Goal: Task Accomplishment & Management: Manage account settings

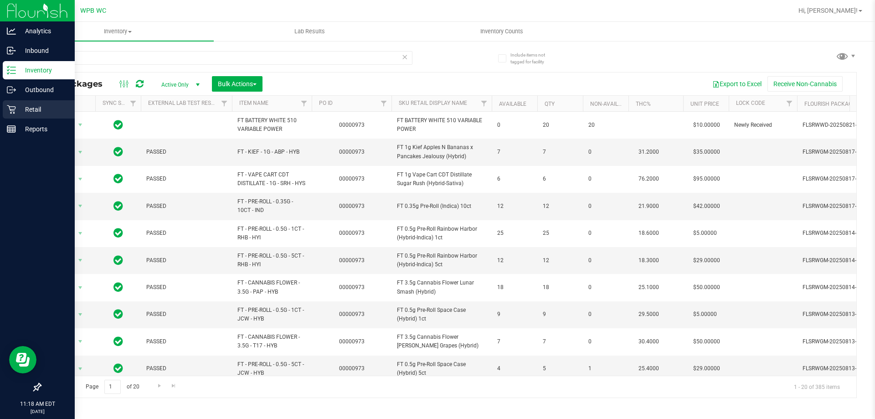
type input "p"
click at [33, 111] on p "Retail" at bounding box center [43, 109] width 55 height 11
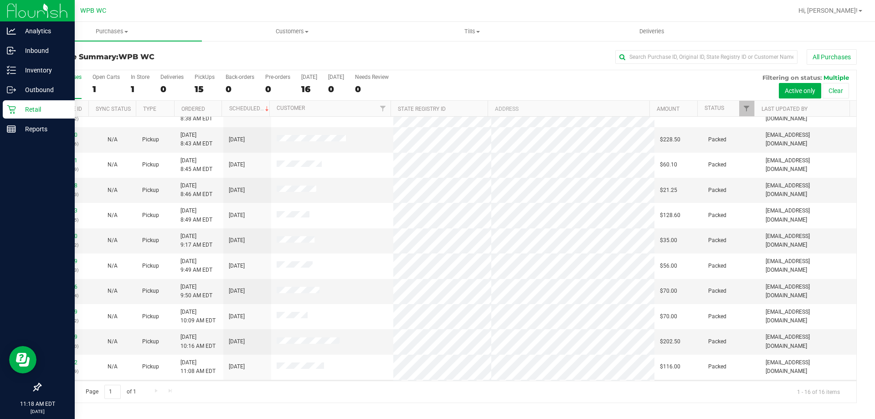
scroll to position [140, 0]
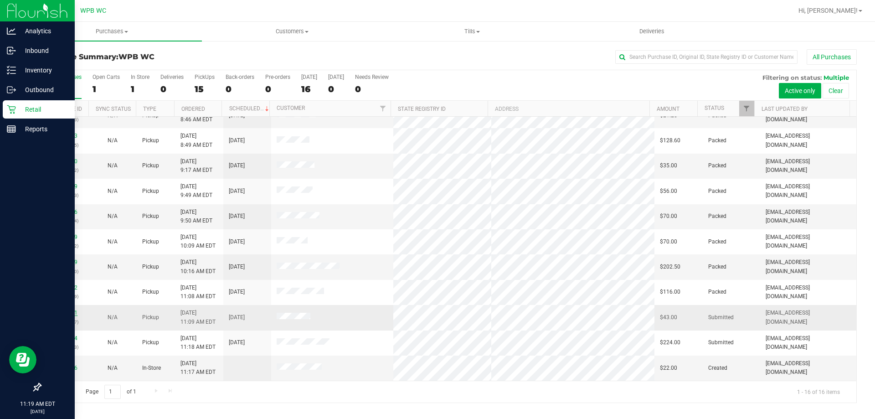
click at [71, 311] on link "11842881" at bounding box center [65, 312] width 26 height 6
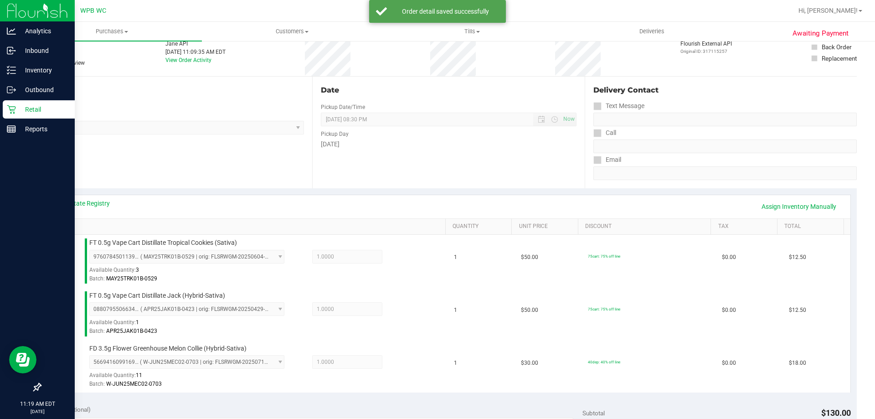
scroll to position [319, 0]
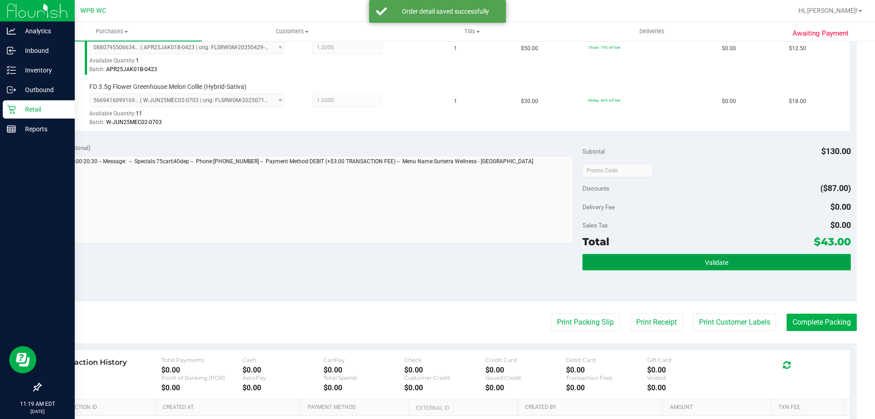
click at [758, 258] on button "Validate" at bounding box center [716, 262] width 268 height 16
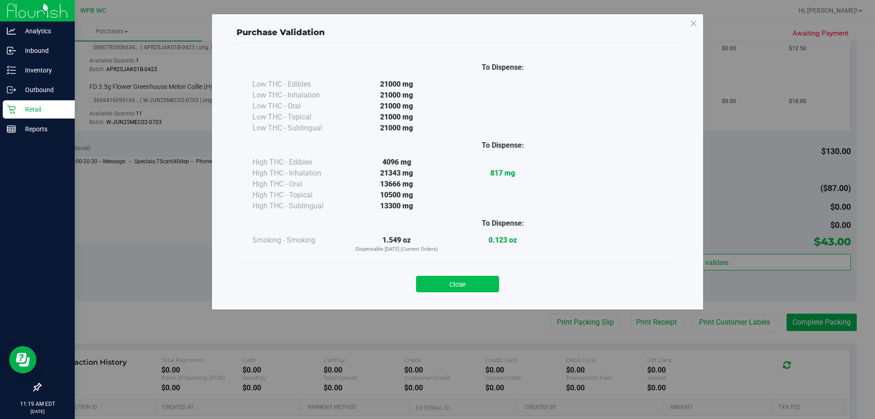
click at [492, 288] on button "Close" at bounding box center [457, 284] width 83 height 16
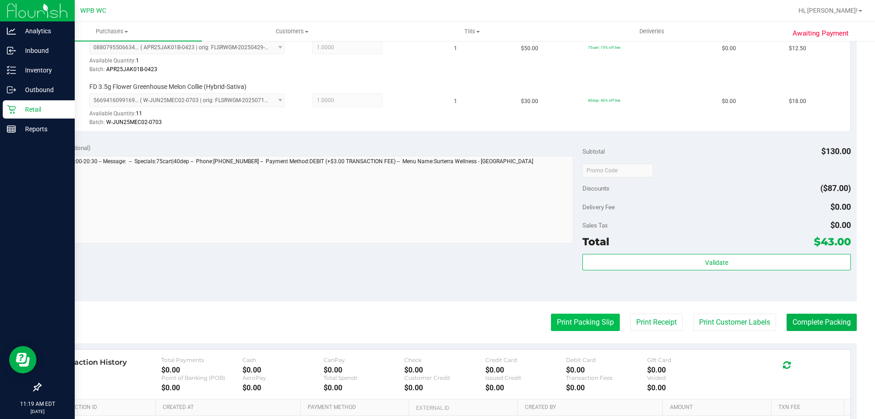
click at [577, 317] on button "Print Packing Slip" at bounding box center [585, 321] width 69 height 17
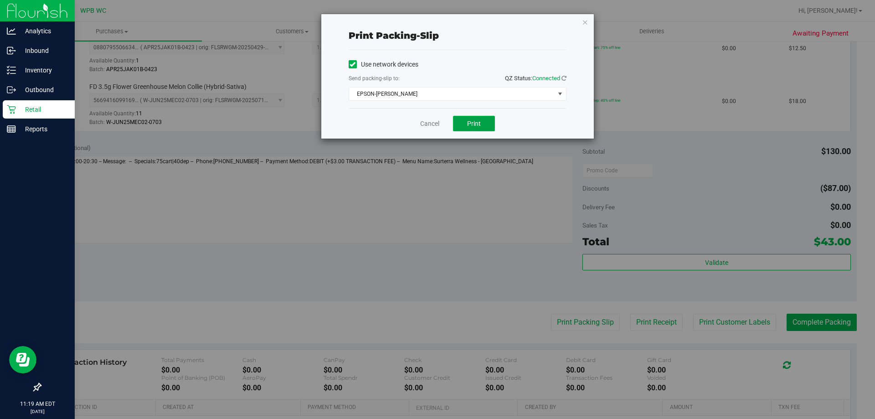
click at [477, 125] on span "Print" at bounding box center [474, 123] width 14 height 7
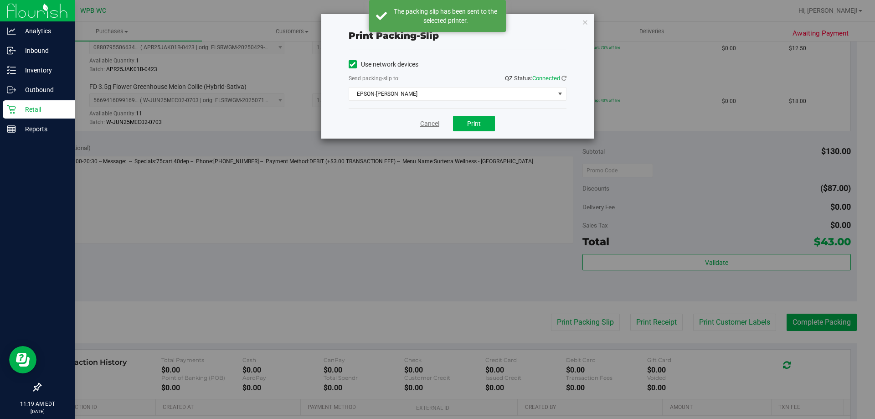
click at [434, 126] on link "Cancel" at bounding box center [429, 124] width 19 height 10
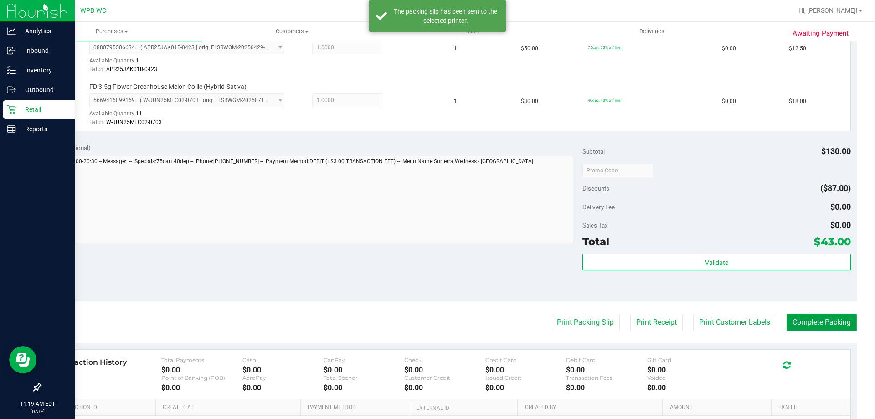
click at [788, 317] on button "Complete Packing" at bounding box center [821, 321] width 70 height 17
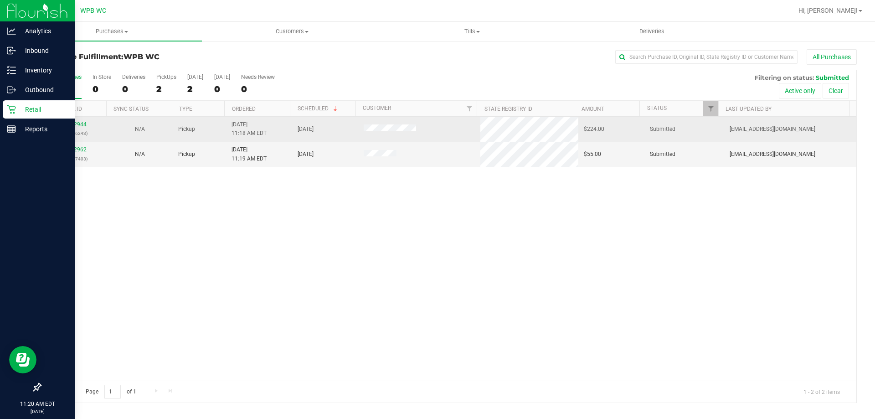
click at [69, 121] on div "11842944 (312186243)" at bounding box center [73, 128] width 55 height 17
click at [72, 127] on link "11842944" at bounding box center [74, 124] width 26 height 6
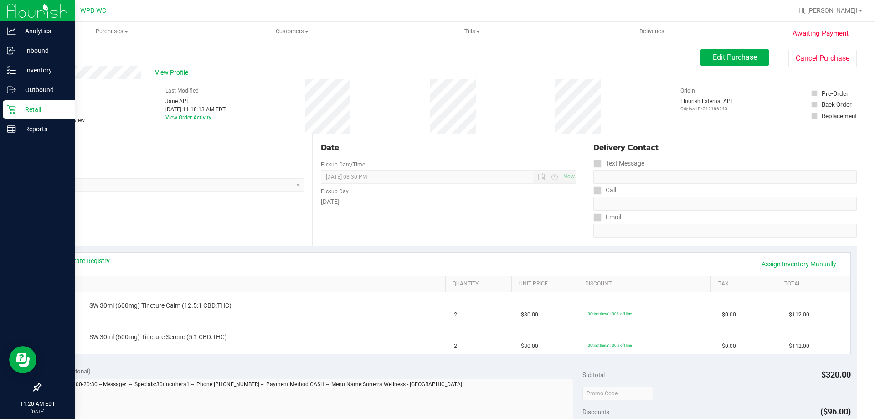
click at [85, 260] on link "View State Registry" at bounding box center [82, 260] width 55 height 9
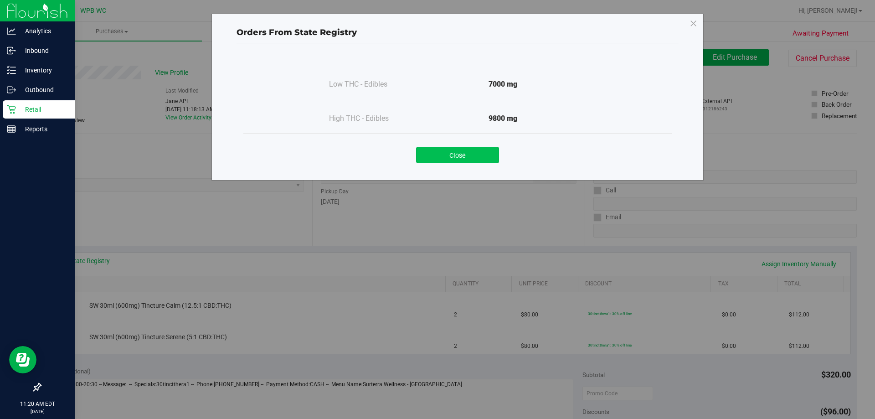
click at [476, 158] on button "Close" at bounding box center [457, 155] width 83 height 16
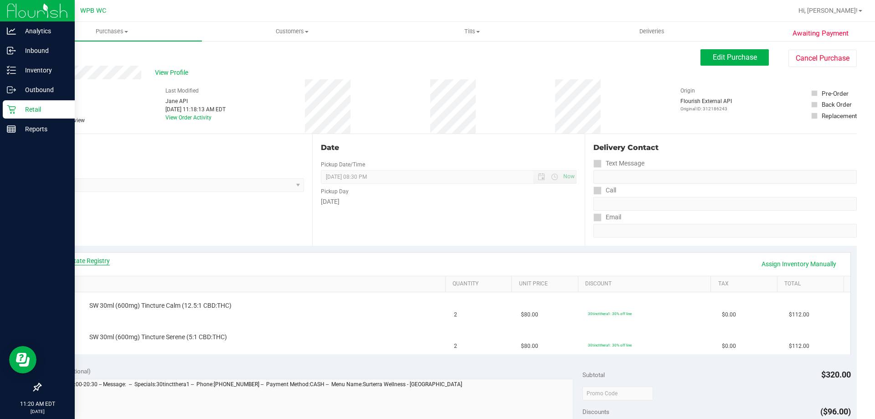
click at [102, 265] on link "View State Registry" at bounding box center [82, 260] width 55 height 9
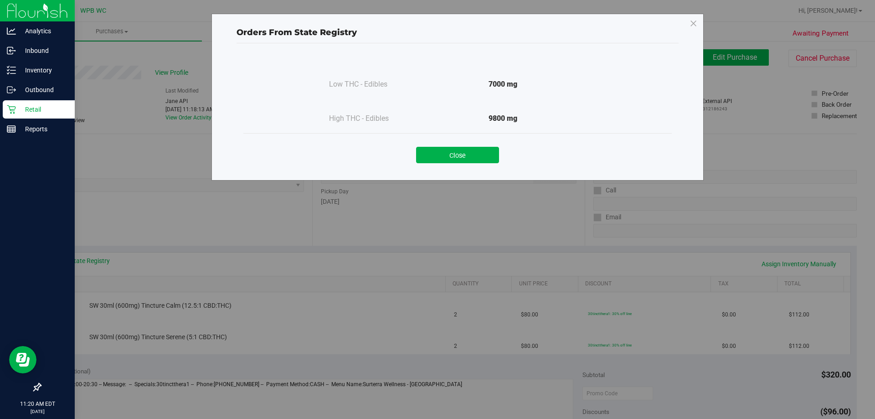
click at [460, 156] on button "Close" at bounding box center [457, 155] width 83 height 16
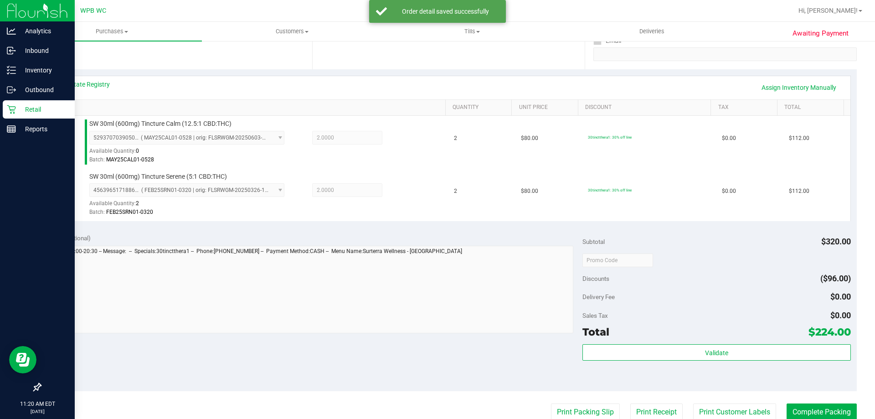
scroll to position [182, 0]
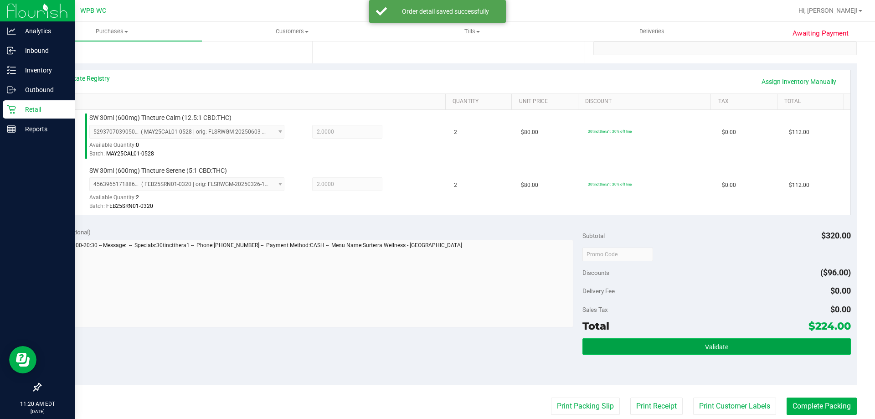
click at [737, 341] on button "Validate" at bounding box center [716, 346] width 268 height 16
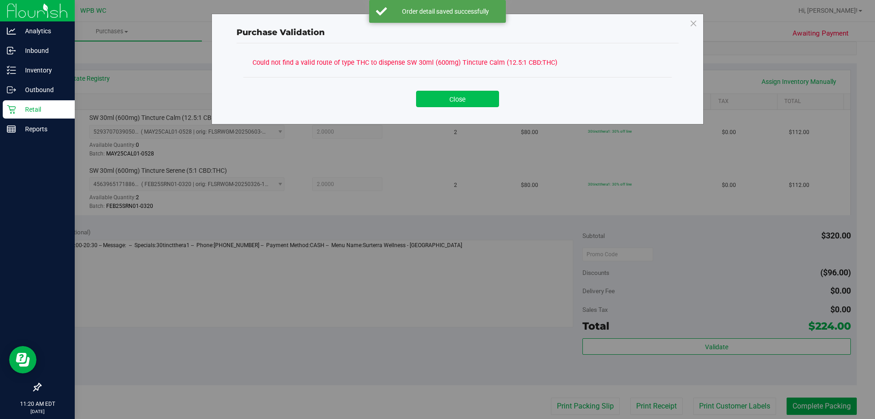
click at [475, 99] on button "Close" at bounding box center [457, 99] width 83 height 16
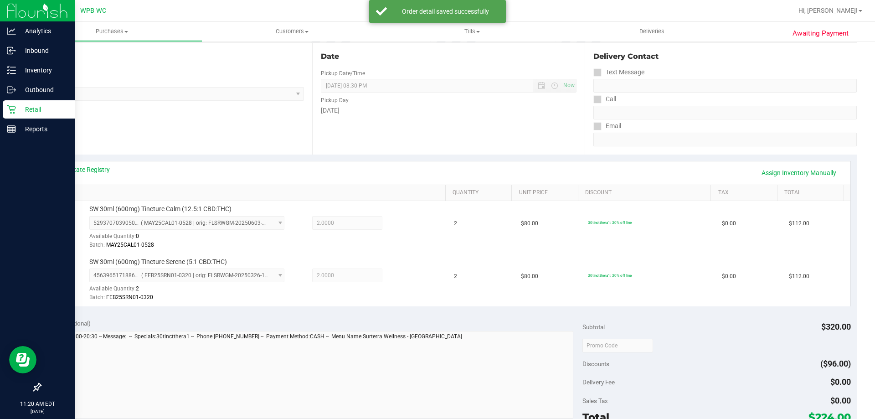
scroll to position [0, 0]
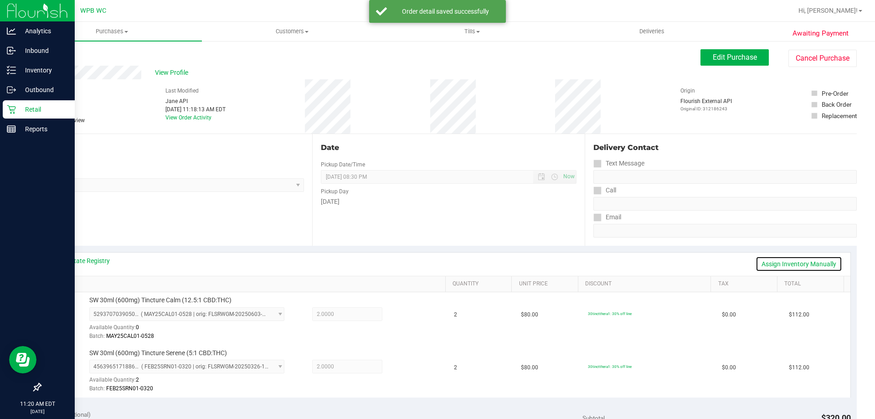
click at [799, 264] on link "Assign Inventory Manually" at bounding box center [798, 263] width 87 height 15
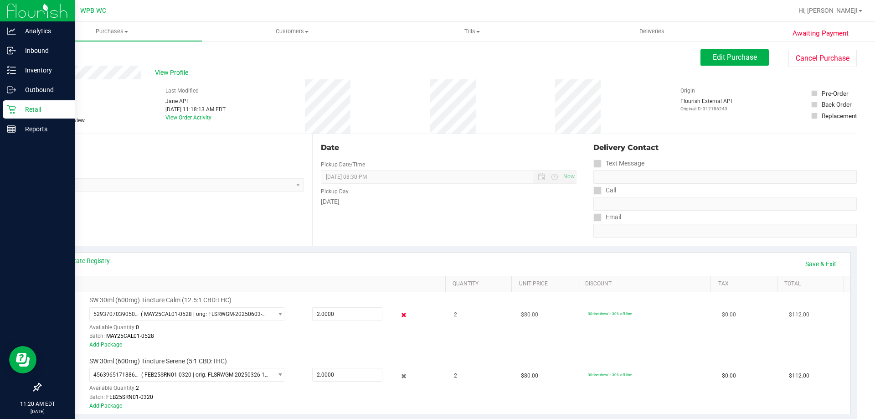
click at [400, 316] on icon at bounding box center [404, 315] width 10 height 10
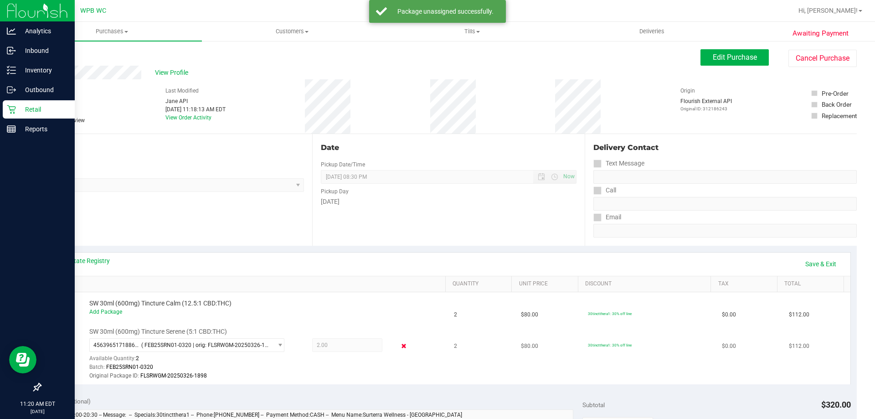
click at [399, 350] on icon at bounding box center [404, 346] width 10 height 10
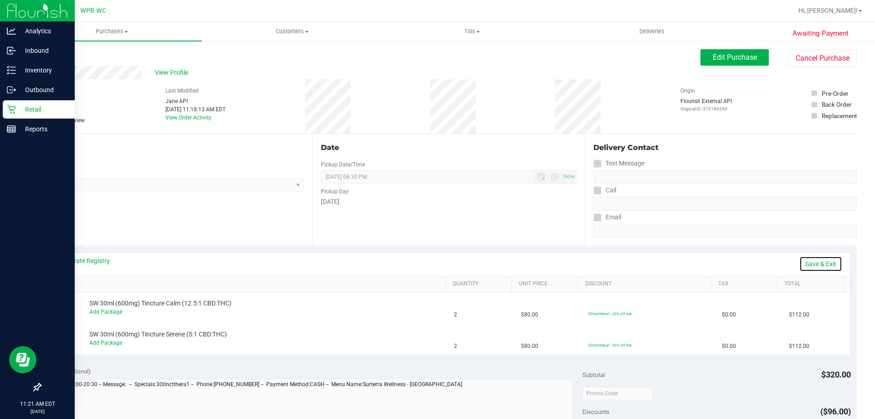
click at [814, 258] on link "Save & Exit" at bounding box center [820, 263] width 43 height 15
click at [719, 55] on span "Edit Purchase" at bounding box center [734, 57] width 44 height 9
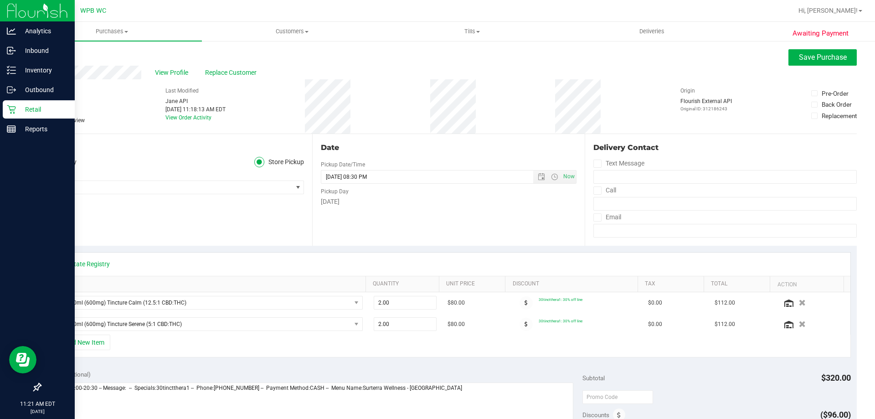
click at [47, 120] on span at bounding box center [44, 120] width 8 height 8
click at [0, 0] on input "Needs review" at bounding box center [0, 0] width 0 height 0
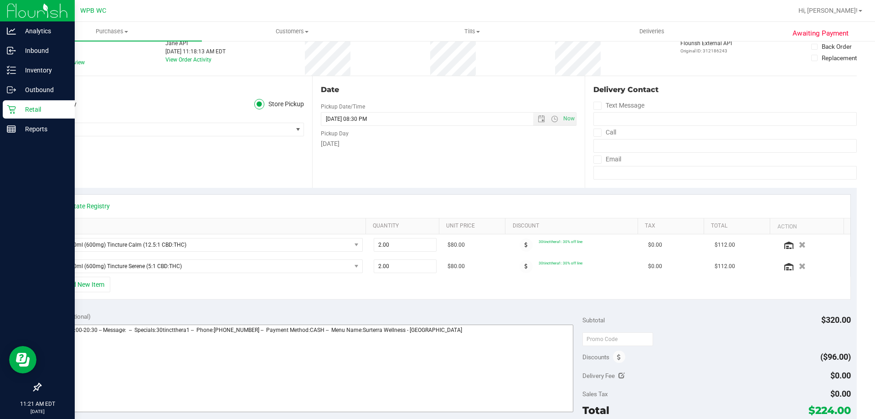
scroll to position [91, 0]
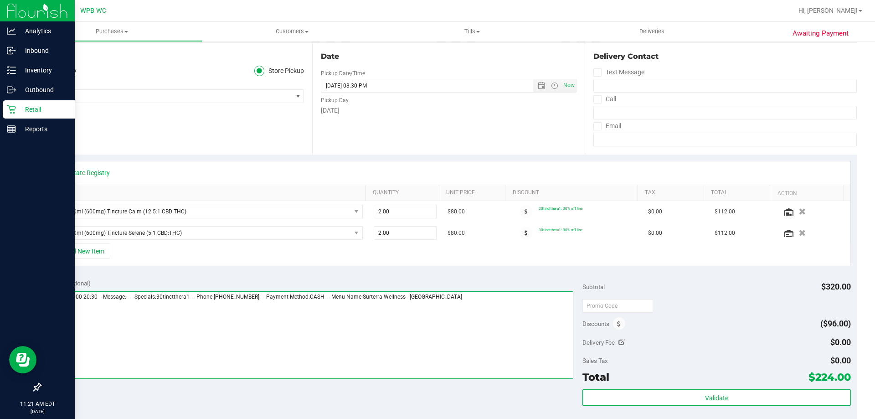
click at [509, 331] on textarea at bounding box center [309, 334] width 527 height 87
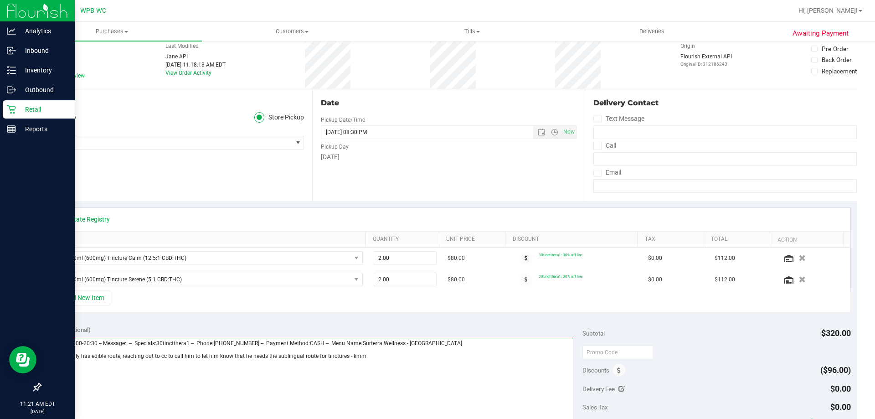
scroll to position [0, 0]
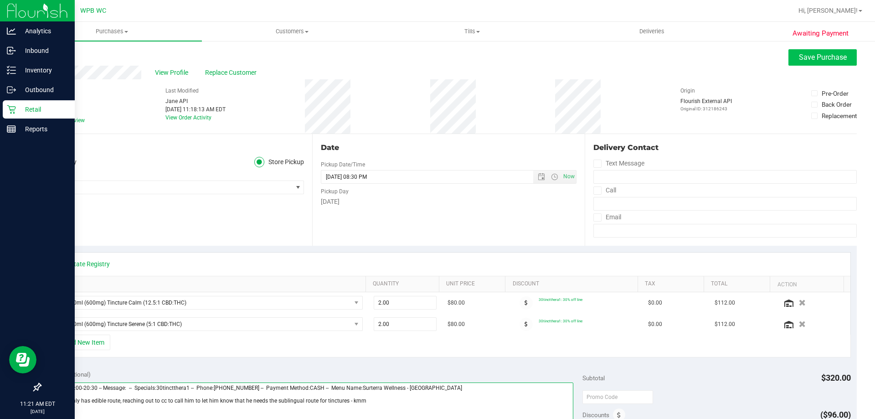
type textarea "[DATE] 09:00-20:30 -- Message: -- Specials:30tinctthera1 -- Phone:[PHONE_NUMBER…"
click at [801, 56] on span "Save Purchase" at bounding box center [822, 57] width 48 height 9
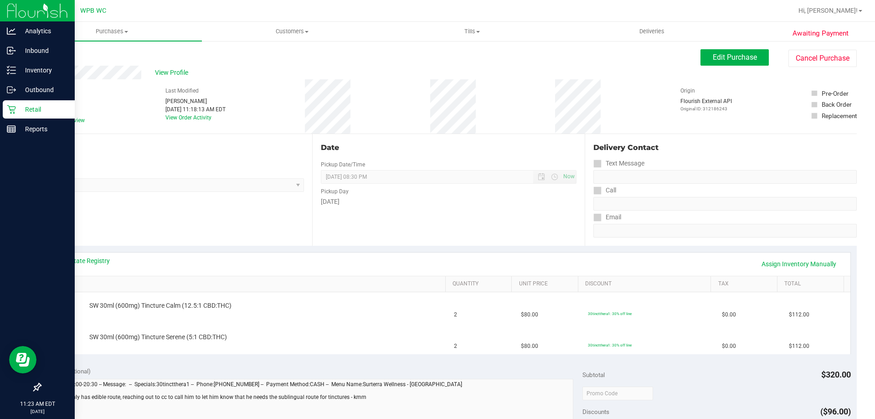
click at [41, 109] on p "Retail" at bounding box center [43, 109] width 55 height 11
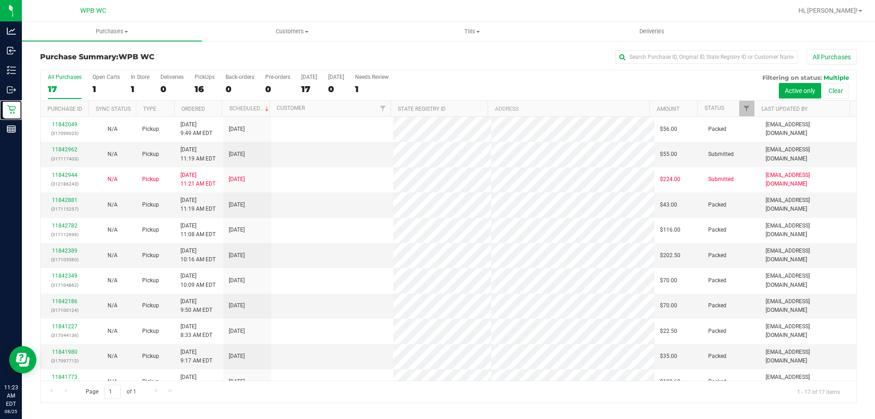
scroll to position [165, 0]
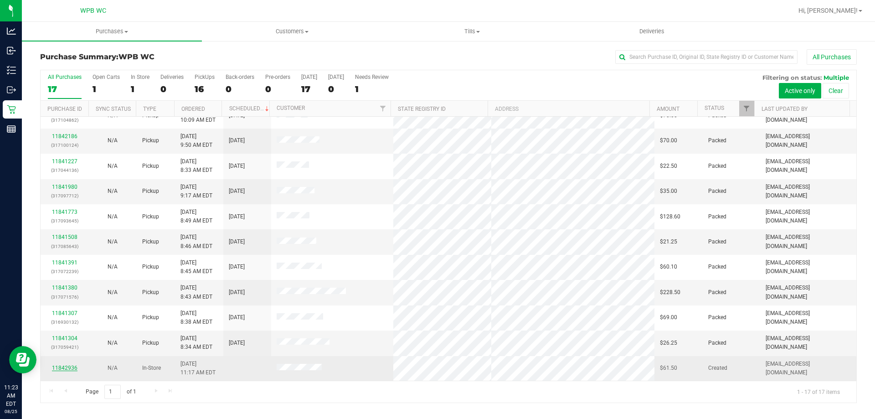
click at [73, 366] on link "11842936" at bounding box center [65, 367] width 26 height 6
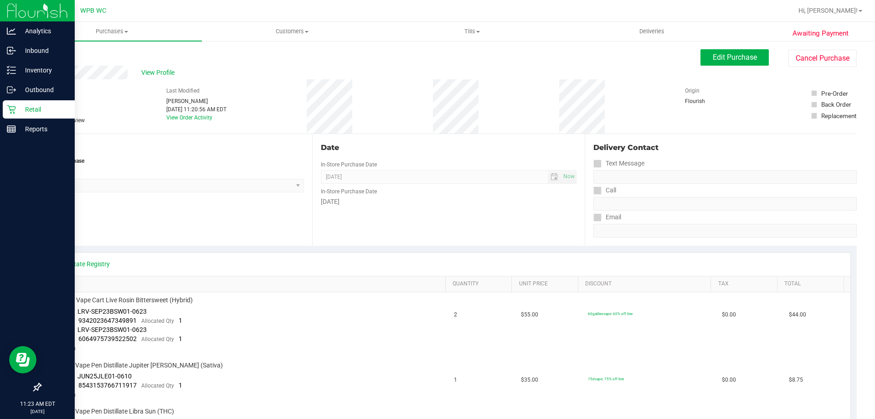
click at [10, 105] on icon at bounding box center [11, 109] width 9 height 9
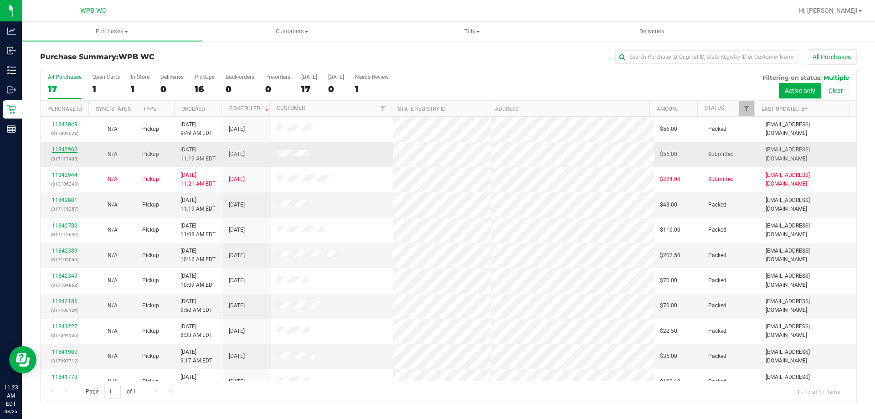
click at [68, 148] on link "11842962" at bounding box center [65, 149] width 26 height 6
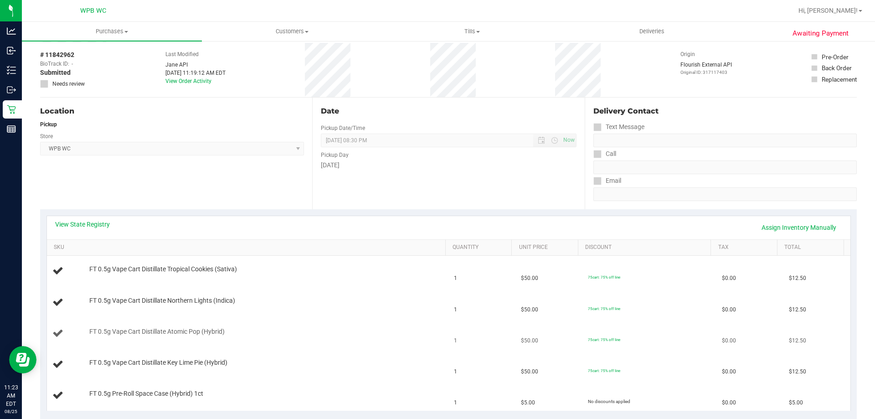
scroll to position [137, 0]
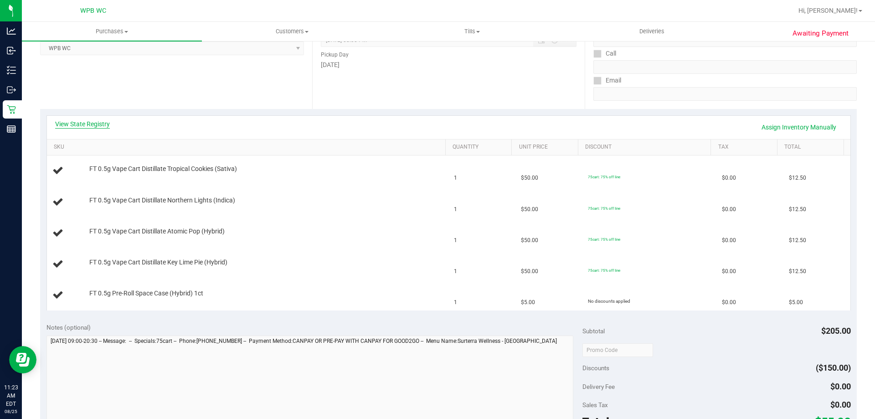
click at [98, 120] on link "View State Registry" at bounding box center [82, 123] width 55 height 9
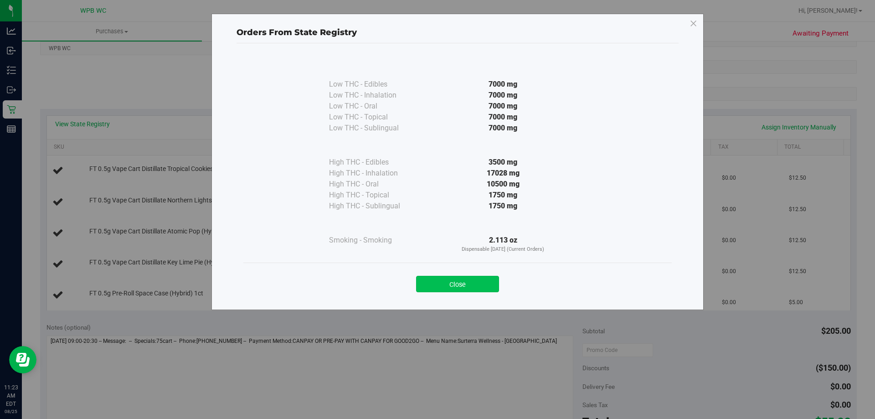
click at [468, 292] on button "Close" at bounding box center [457, 284] width 83 height 16
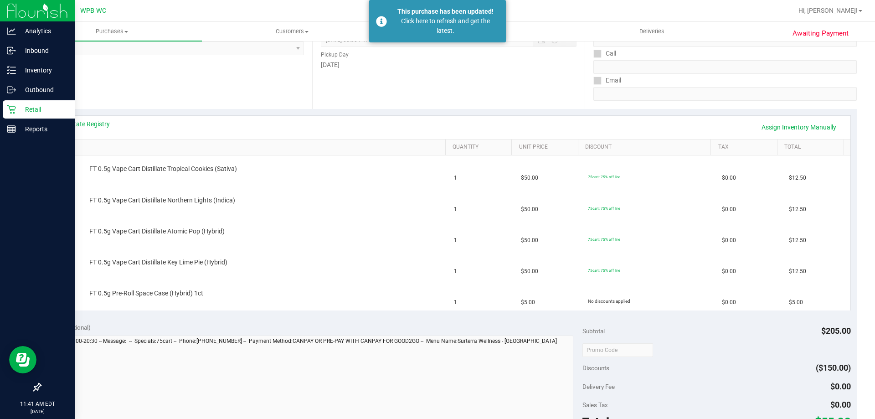
click at [7, 109] on icon at bounding box center [11, 109] width 9 height 9
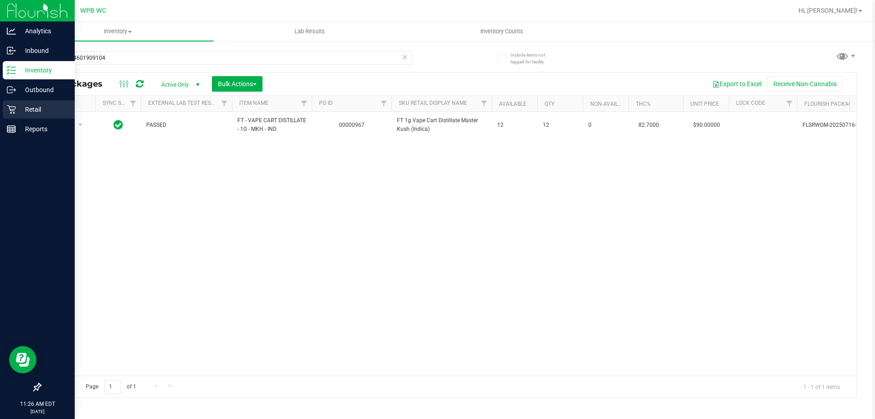
click at [20, 108] on p "Retail" at bounding box center [43, 109] width 55 height 11
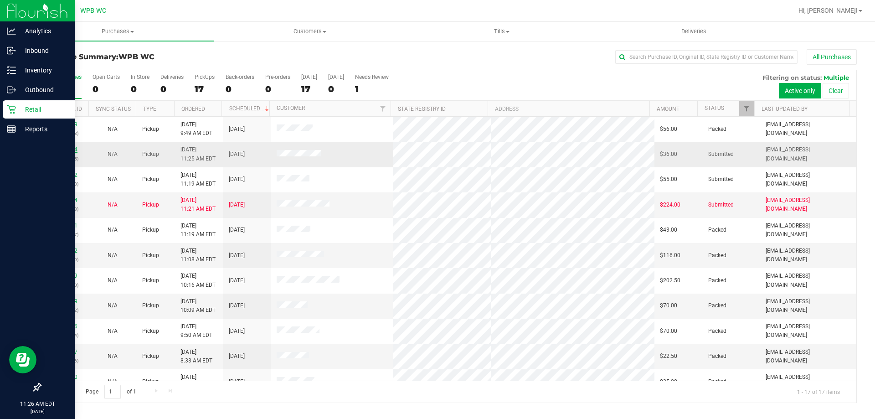
click at [74, 148] on link "11843024" at bounding box center [65, 149] width 26 height 6
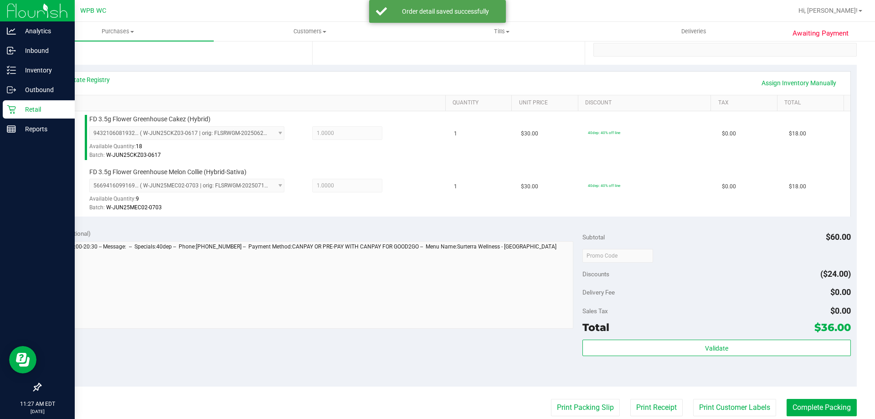
scroll to position [182, 0]
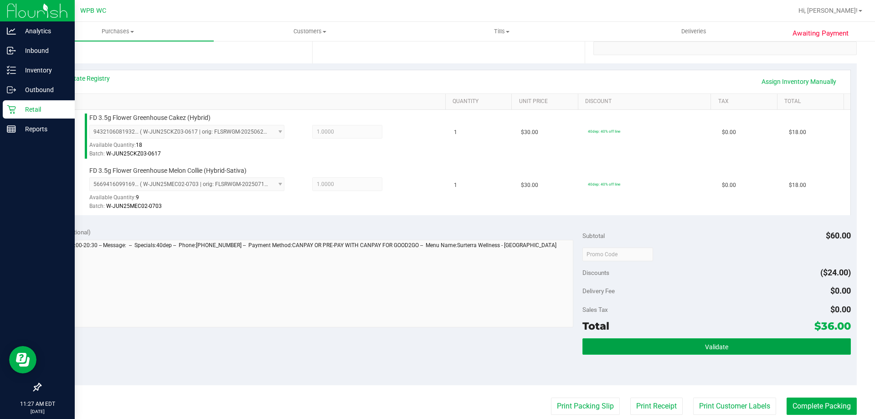
click at [705, 345] on span "Validate" at bounding box center [716, 346] width 23 height 7
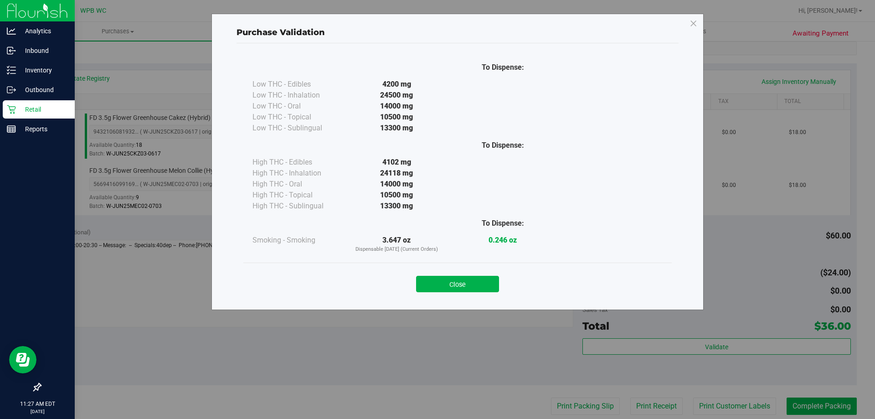
click at [467, 286] on button "Close" at bounding box center [457, 284] width 83 height 16
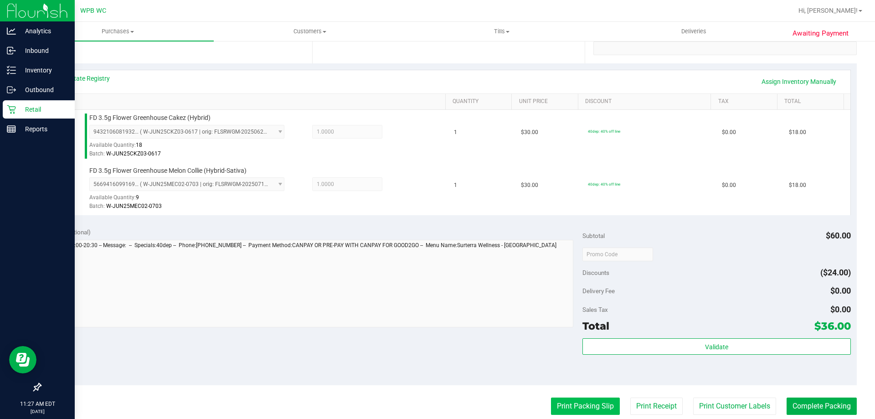
click at [583, 398] on button "Print Packing Slip" at bounding box center [585, 405] width 69 height 17
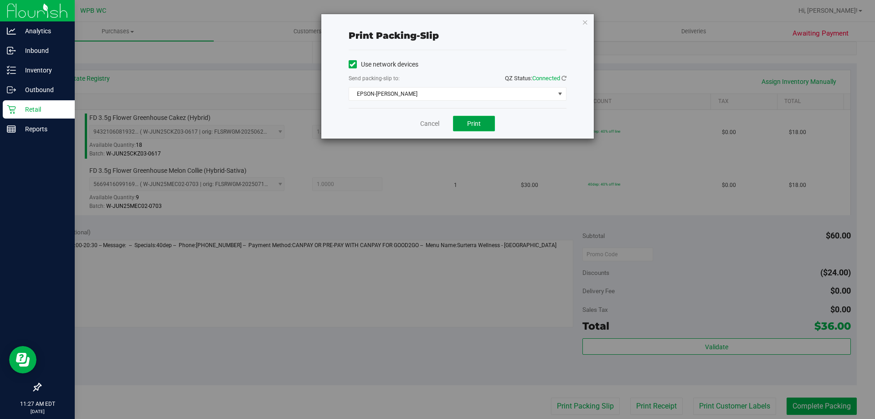
click at [470, 127] on button "Print" at bounding box center [474, 123] width 42 height 15
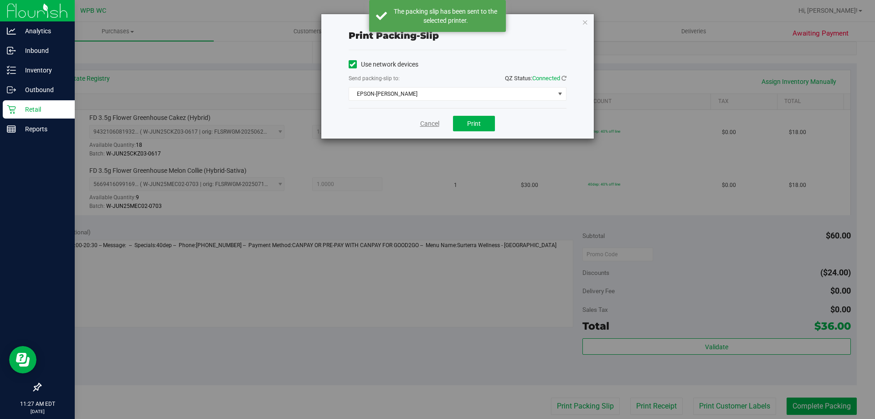
click at [430, 125] on link "Cancel" at bounding box center [429, 124] width 19 height 10
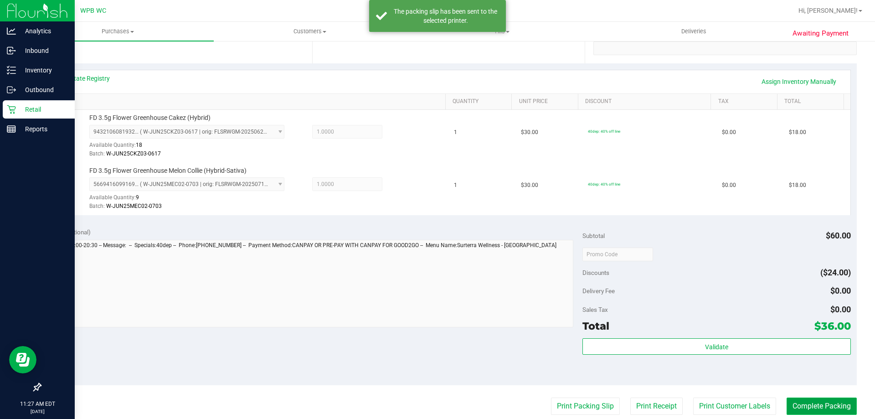
click at [790, 401] on button "Complete Packing" at bounding box center [821, 405] width 70 height 17
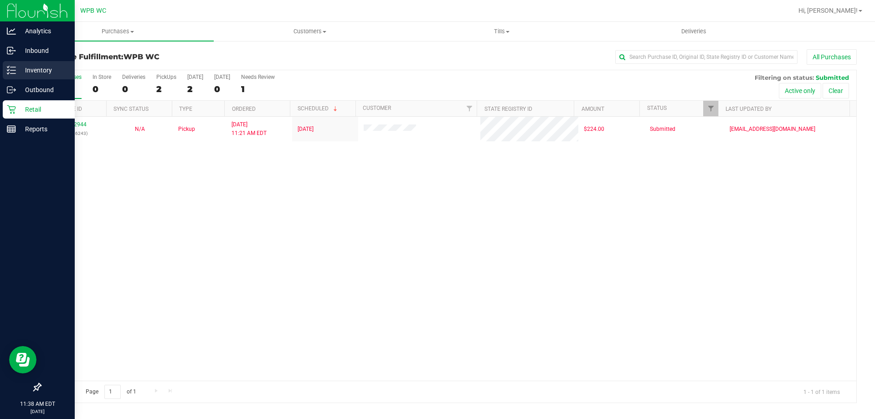
click at [29, 68] on p "Inventory" at bounding box center [43, 70] width 55 height 11
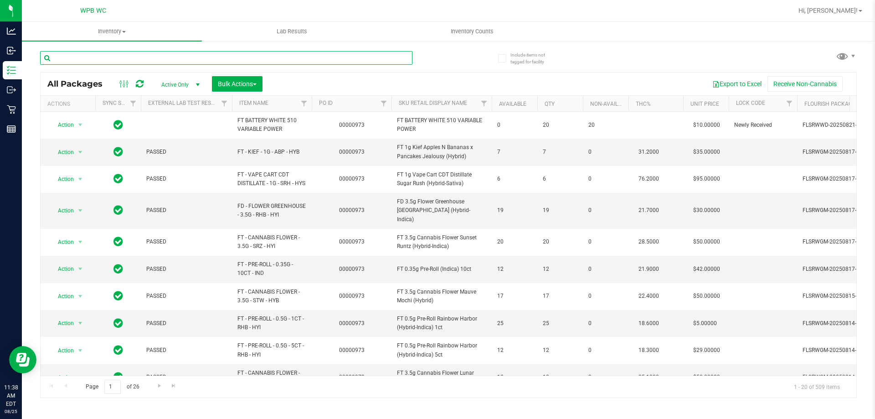
click at [98, 52] on input "text" at bounding box center [226, 58] width 372 height 14
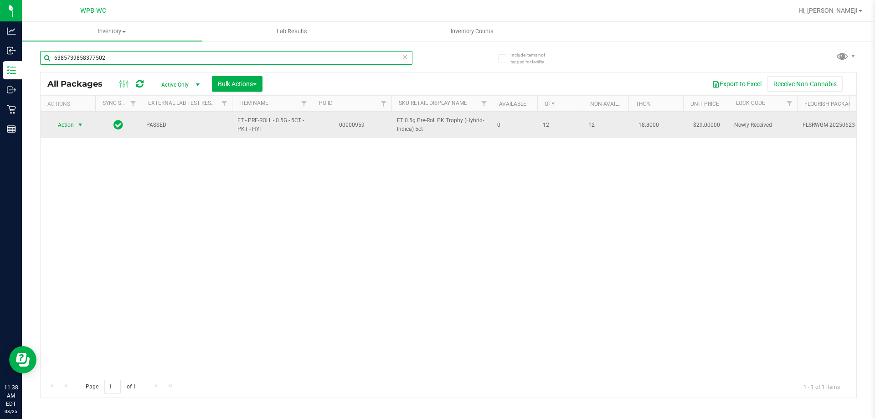
type input "6385739858377502"
click at [71, 126] on span "Action" at bounding box center [62, 124] width 25 height 13
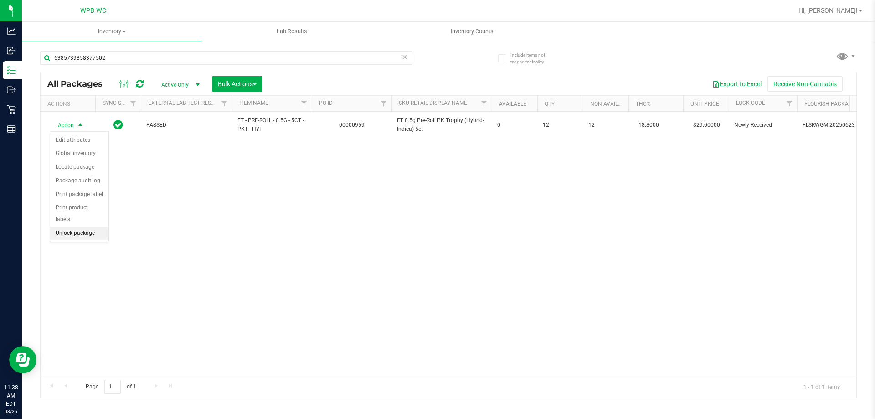
click at [92, 226] on li "Unlock package" at bounding box center [79, 233] width 58 height 14
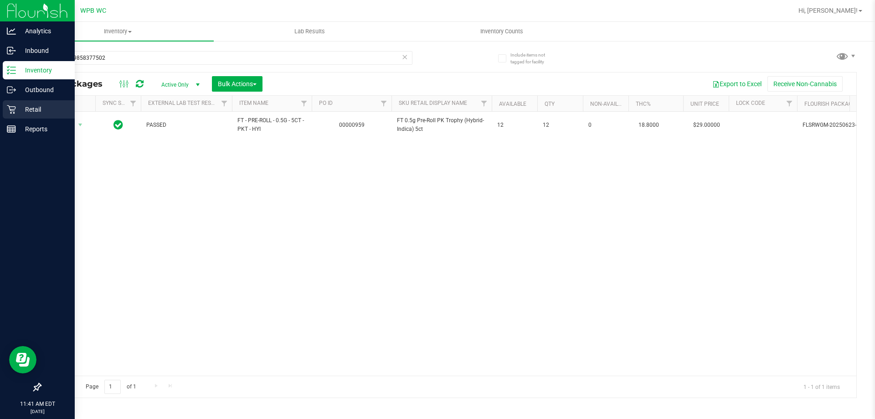
click at [17, 107] on p "Retail" at bounding box center [43, 109] width 55 height 11
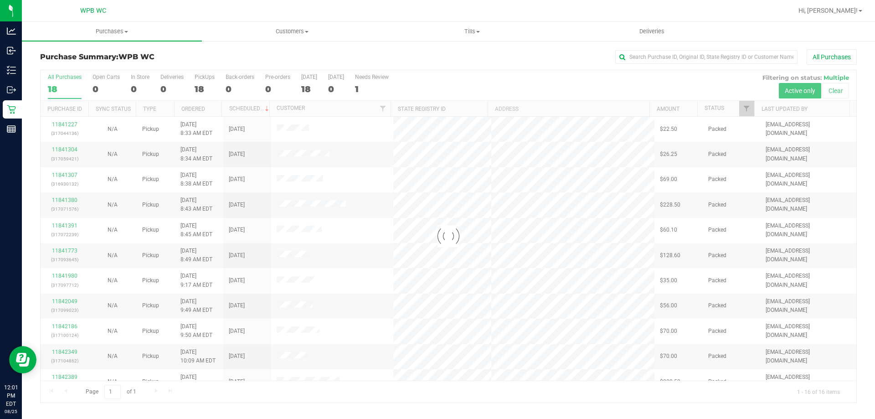
click at [63, 83] on div at bounding box center [448, 236] width 815 height 332
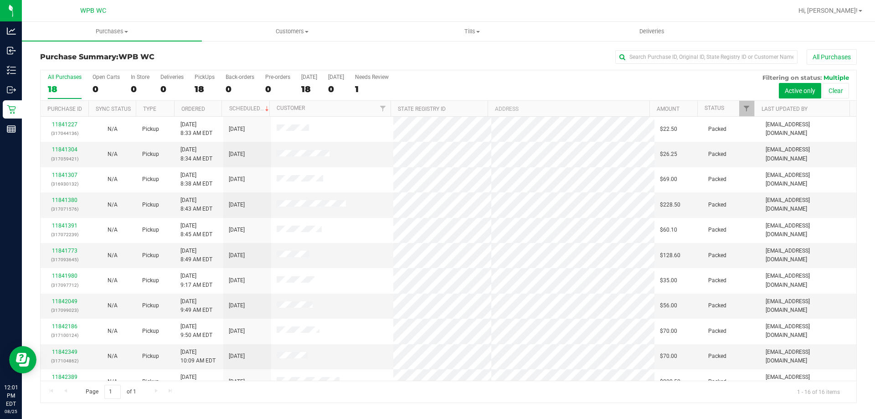
click at [65, 87] on div "18" at bounding box center [65, 89] width 34 height 10
click at [0, 0] on input "All Purchases 18" at bounding box center [0, 0] width 0 height 0
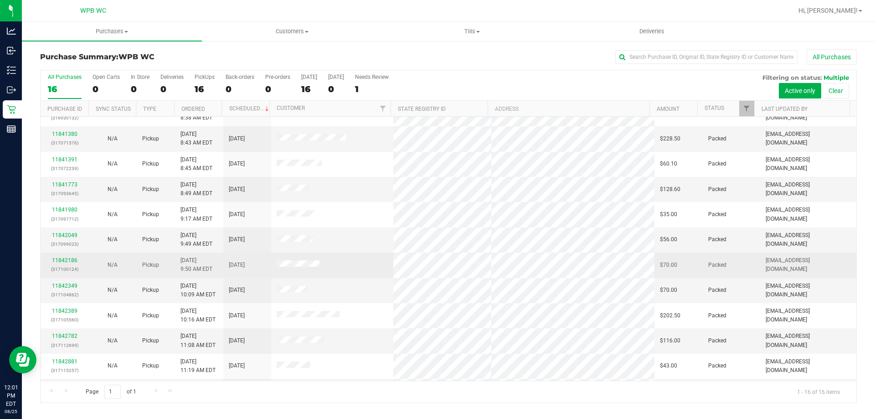
scroll to position [140, 0]
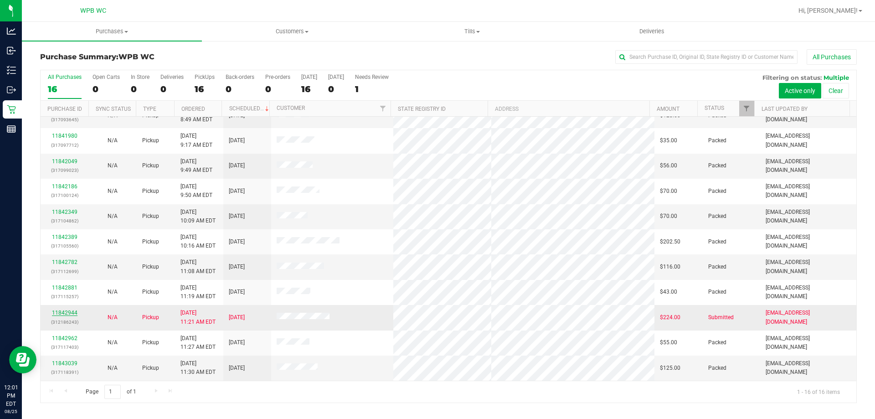
click at [75, 310] on link "11842944" at bounding box center [65, 312] width 26 height 6
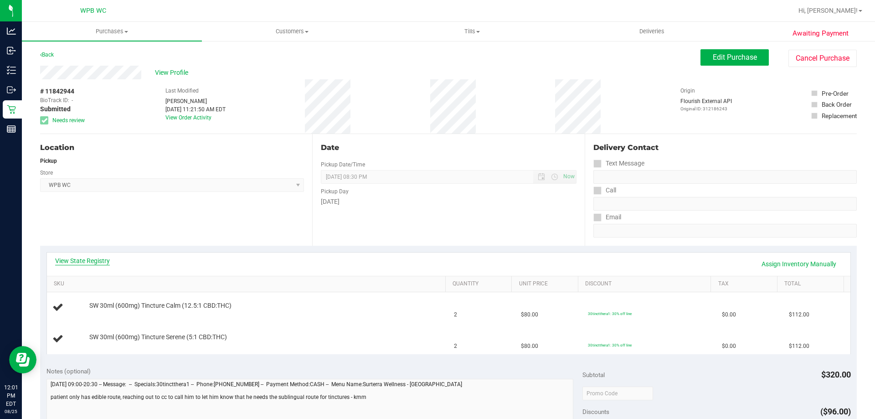
click at [84, 263] on link "View State Registry" at bounding box center [82, 260] width 55 height 9
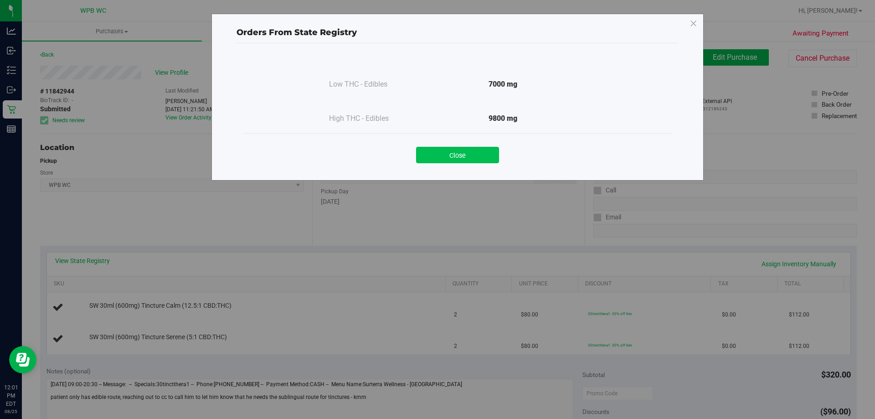
click at [425, 152] on button "Close" at bounding box center [457, 155] width 83 height 16
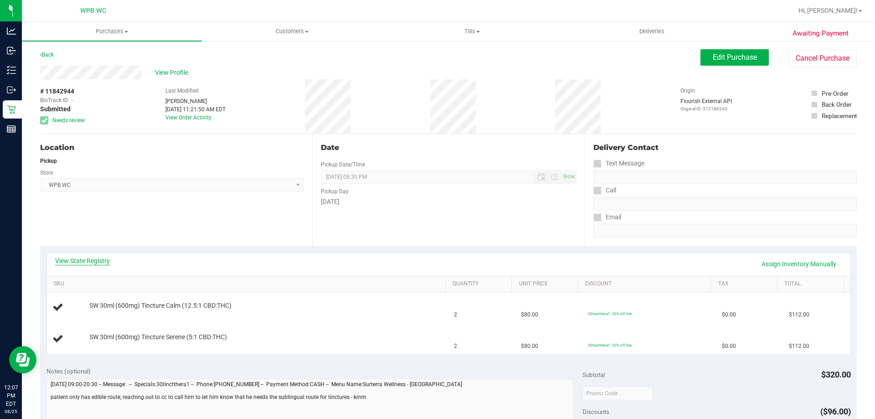
click at [90, 259] on link "View State Registry" at bounding box center [82, 260] width 55 height 9
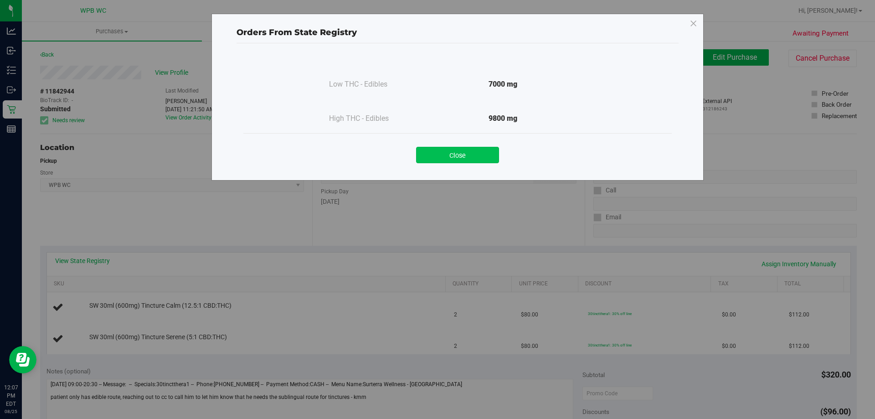
click at [471, 152] on button "Close" at bounding box center [457, 155] width 83 height 16
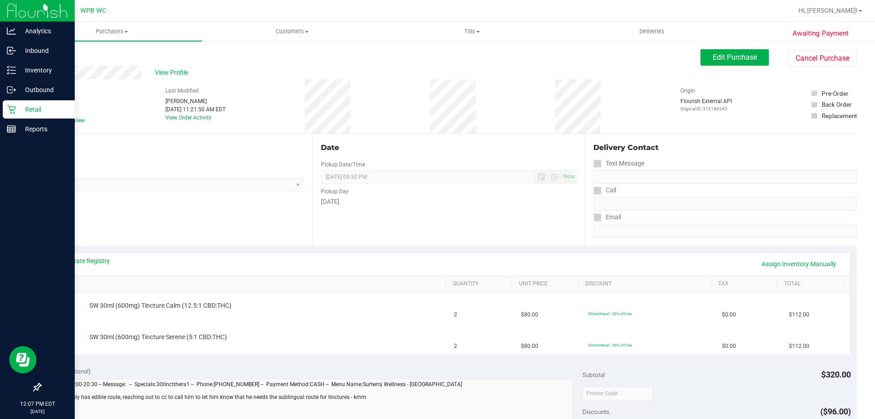
click at [20, 113] on p "Retail" at bounding box center [43, 109] width 55 height 11
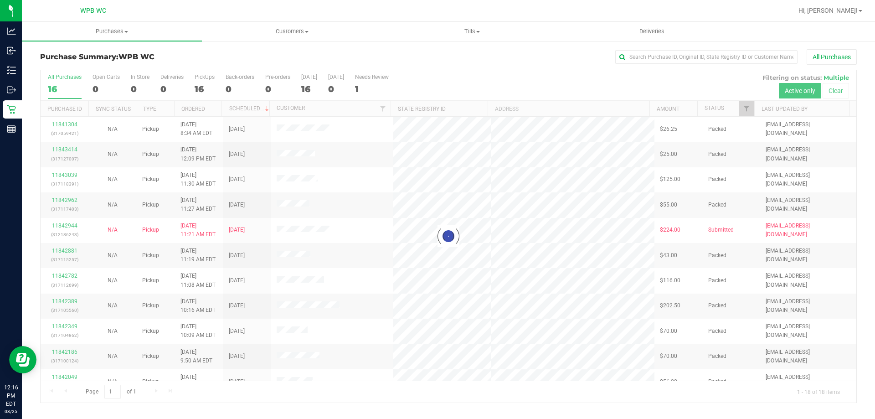
click at [59, 90] on div at bounding box center [448, 236] width 815 height 332
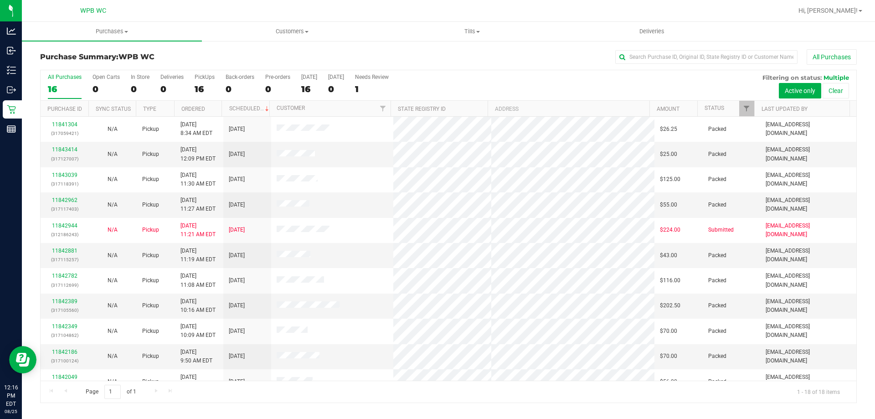
click at [59, 90] on div "16" at bounding box center [65, 89] width 34 height 10
click at [0, 0] on input "All Purchases 16" at bounding box center [0, 0] width 0 height 0
click at [66, 85] on div "18" at bounding box center [65, 89] width 34 height 10
click at [0, 0] on input "All Purchases 18" at bounding box center [0, 0] width 0 height 0
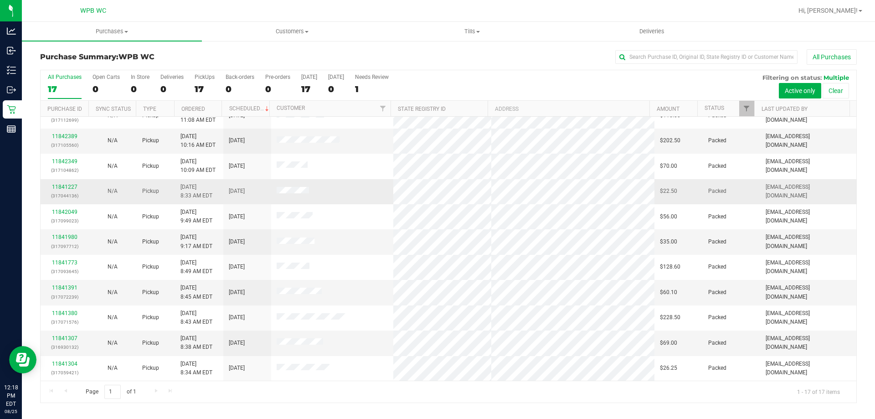
scroll to position [28, 0]
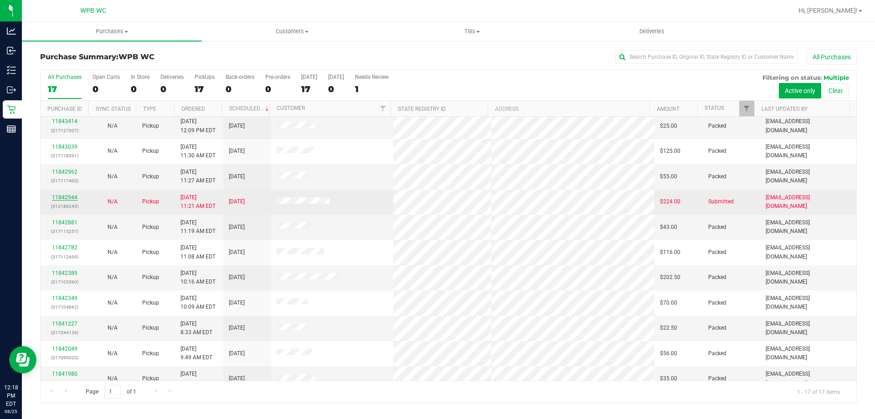
click at [67, 198] on link "11842944" at bounding box center [65, 197] width 26 height 6
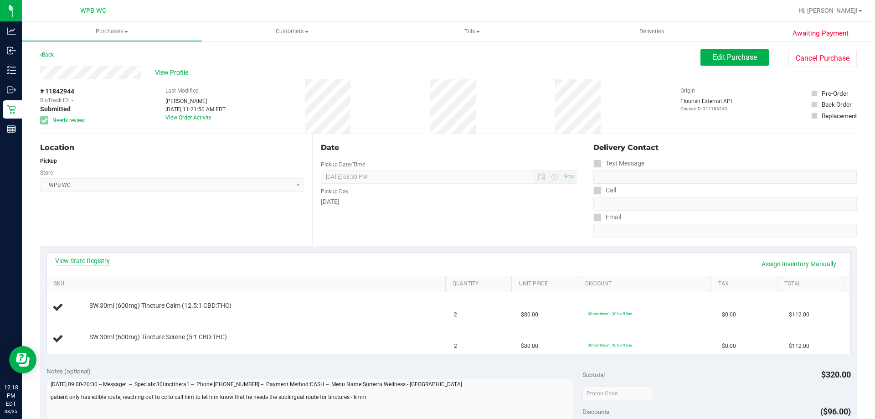
click at [92, 261] on link "View State Registry" at bounding box center [82, 260] width 55 height 9
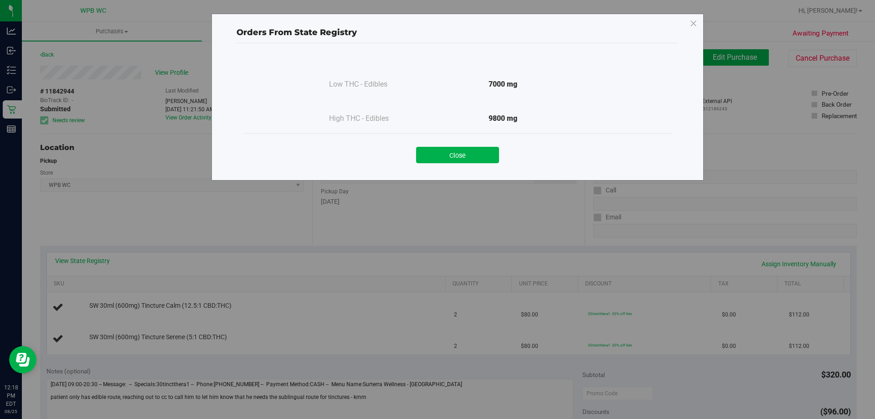
drag, startPoint x: 461, startPoint y: 161, endPoint x: 425, endPoint y: 152, distance: 37.9
click at [461, 161] on button "Close" at bounding box center [457, 155] width 83 height 16
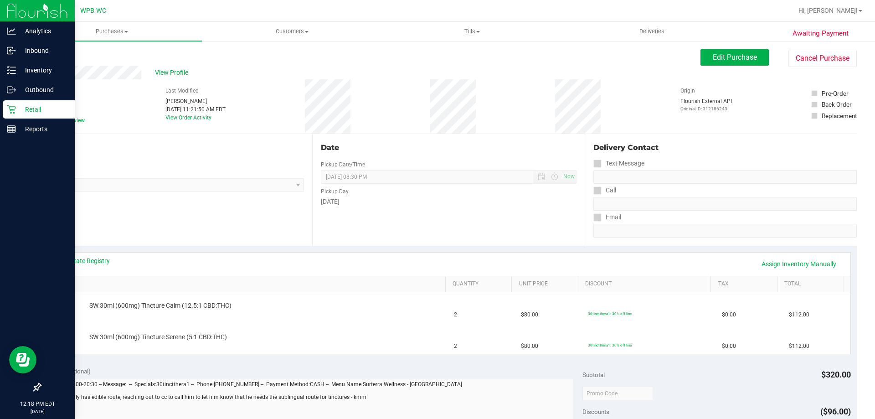
click at [15, 109] on icon at bounding box center [11, 109] width 9 height 9
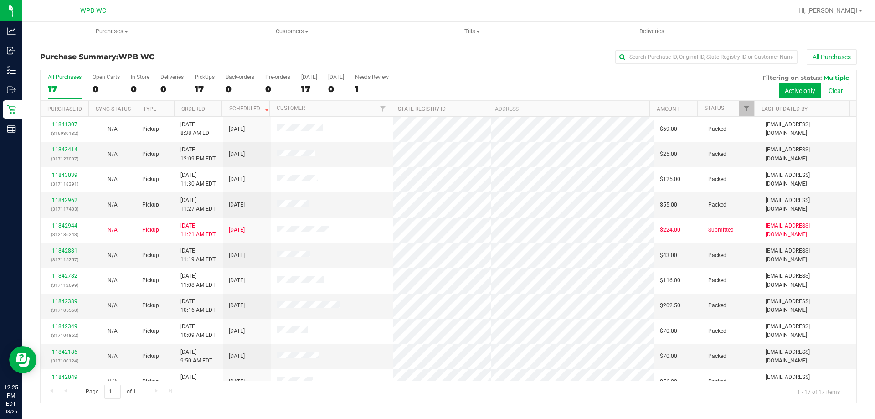
click at [64, 87] on div "17" at bounding box center [65, 89] width 34 height 10
click at [0, 0] on input "All Purchases 17" at bounding box center [0, 0] width 0 height 0
click at [75, 85] on div "17" at bounding box center [65, 89] width 34 height 10
click at [0, 0] on input "All Purchases 17" at bounding box center [0, 0] width 0 height 0
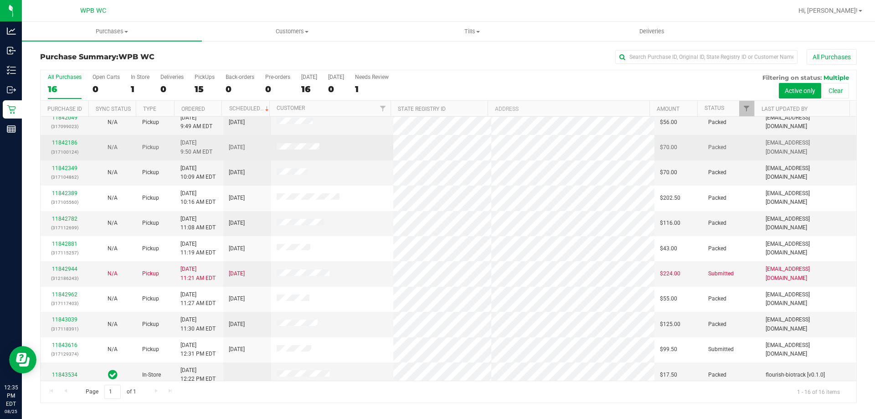
scroll to position [140, 0]
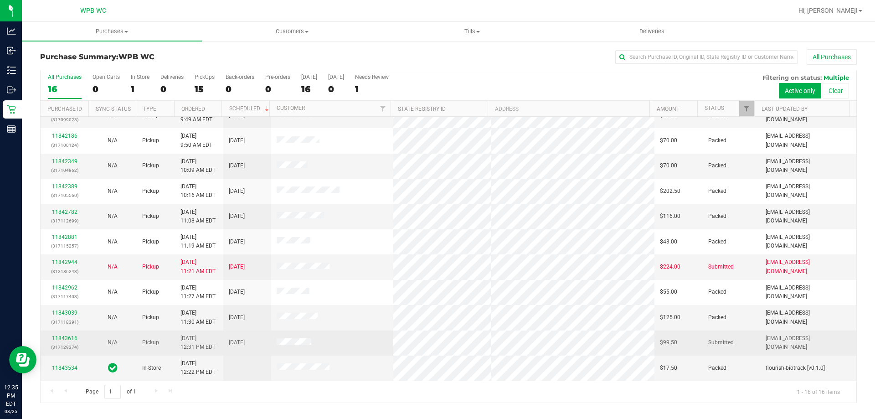
click at [70, 334] on div "11843616 (317129374)" at bounding box center [64, 342] width 37 height 17
click at [69, 336] on link "11843616" at bounding box center [65, 338] width 26 height 6
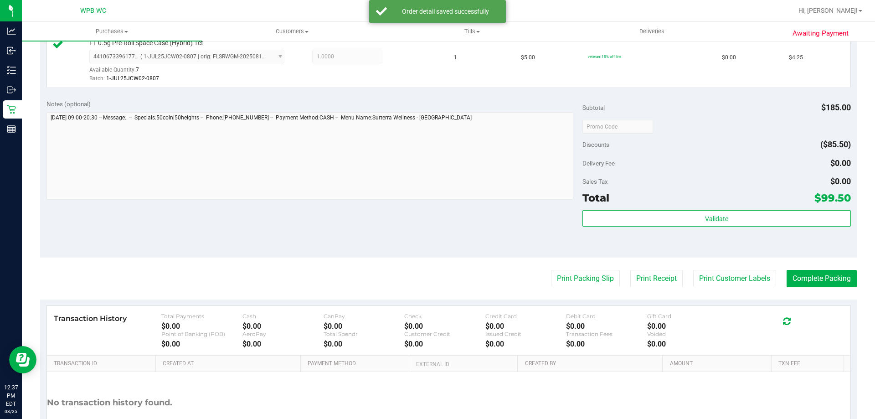
scroll to position [537, 0]
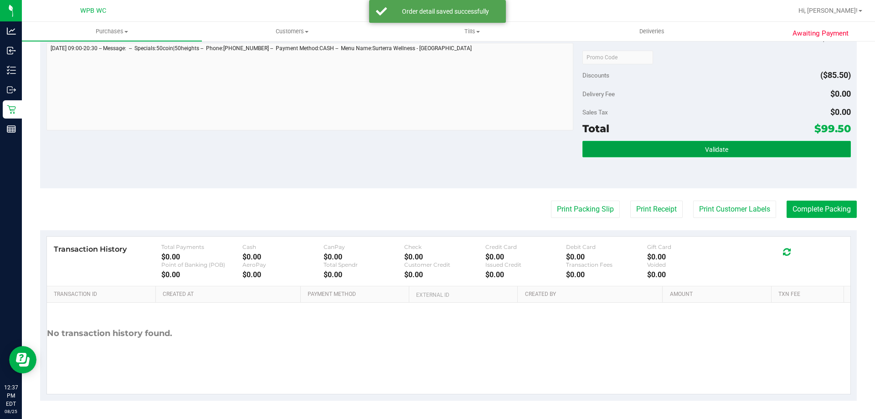
click at [630, 149] on button "Validate" at bounding box center [716, 149] width 268 height 16
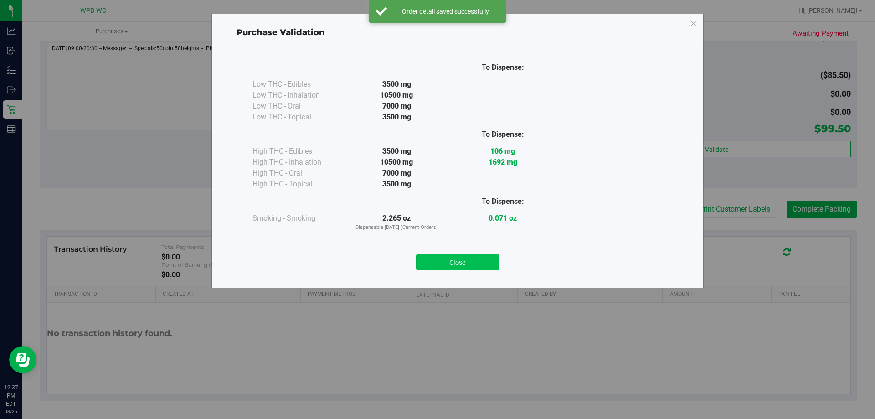
click at [469, 261] on button "Close" at bounding box center [457, 262] width 83 height 16
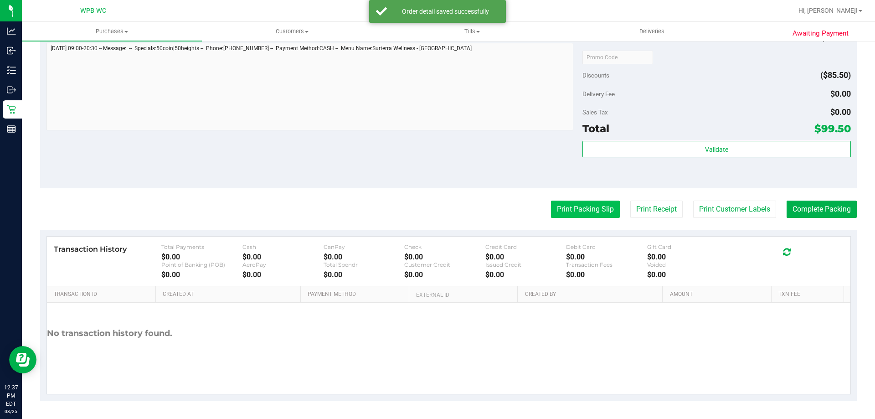
click at [580, 215] on button "Print Packing Slip" at bounding box center [585, 208] width 69 height 17
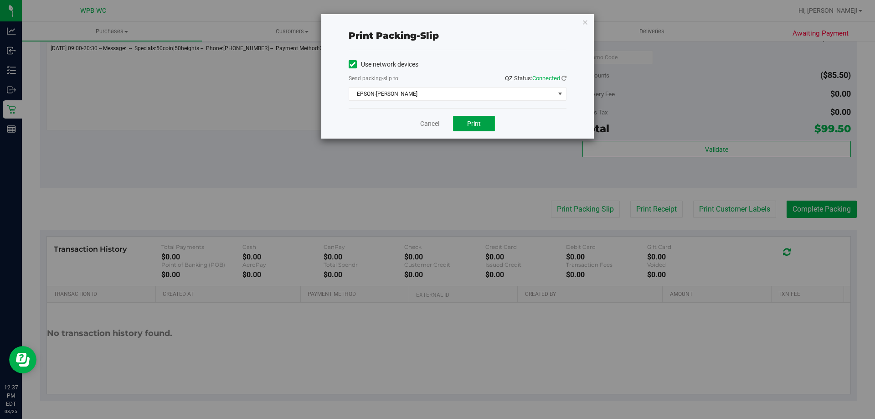
click at [471, 118] on button "Print" at bounding box center [474, 123] width 42 height 15
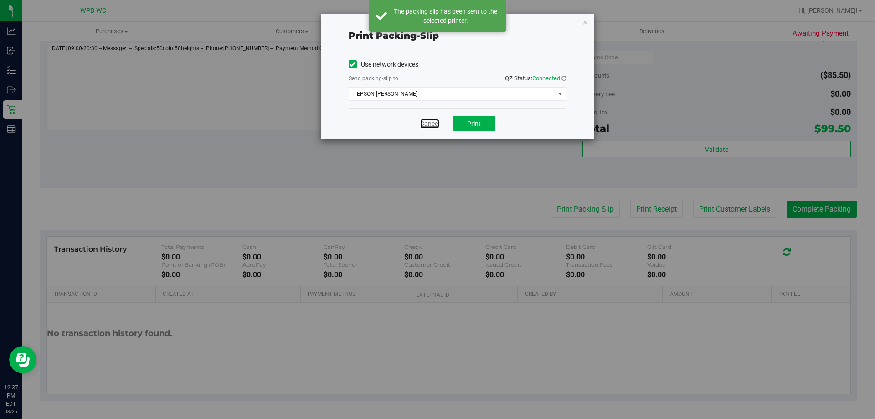
drag, startPoint x: 430, startPoint y: 123, endPoint x: 442, endPoint y: 123, distance: 12.3
click at [430, 123] on link "Cancel" at bounding box center [429, 124] width 19 height 10
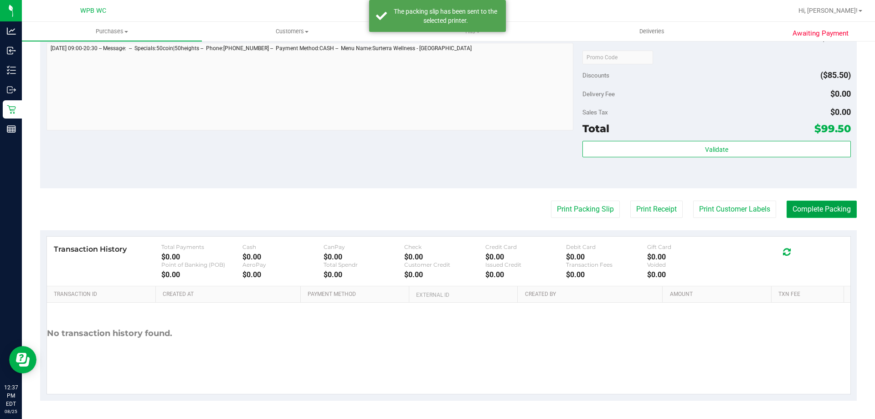
click at [837, 208] on button "Complete Packing" at bounding box center [821, 208] width 70 height 17
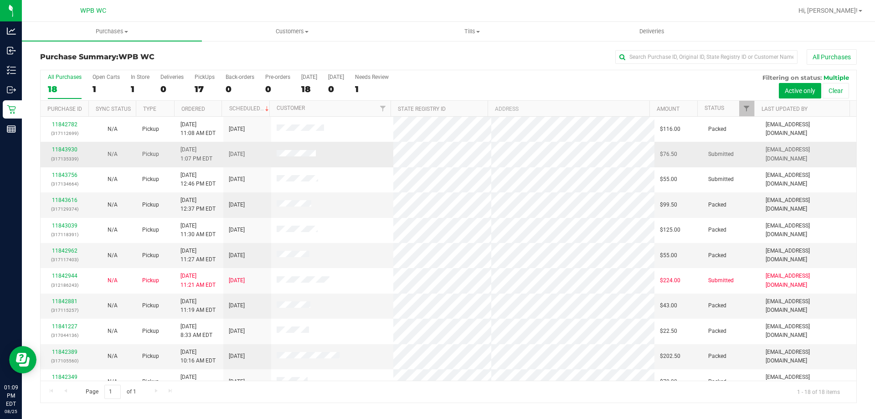
click at [79, 146] on div "11843930 (317135339)" at bounding box center [64, 153] width 37 height 17
click at [69, 148] on link "11843930" at bounding box center [65, 149] width 26 height 6
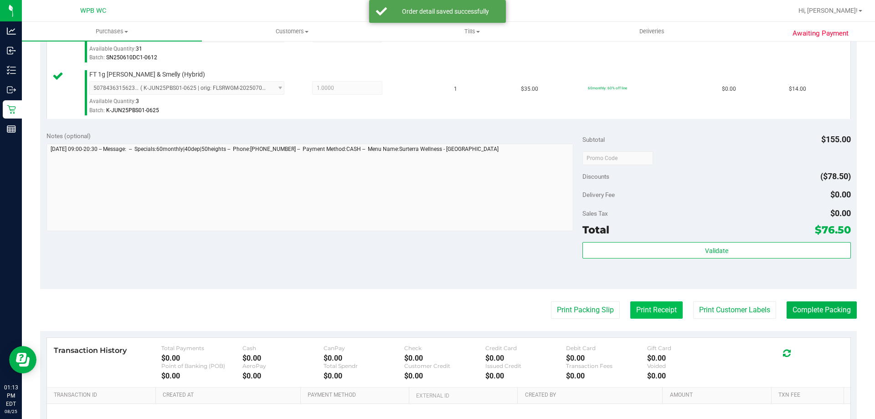
scroll to position [455, 0]
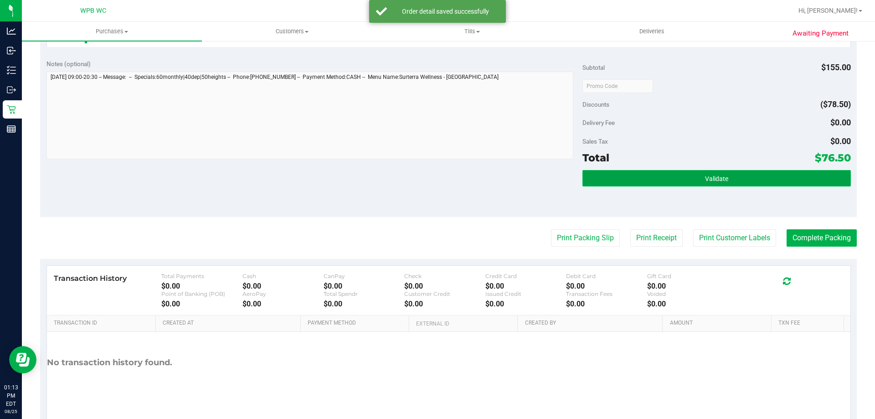
click at [667, 180] on button "Validate" at bounding box center [716, 178] width 268 height 16
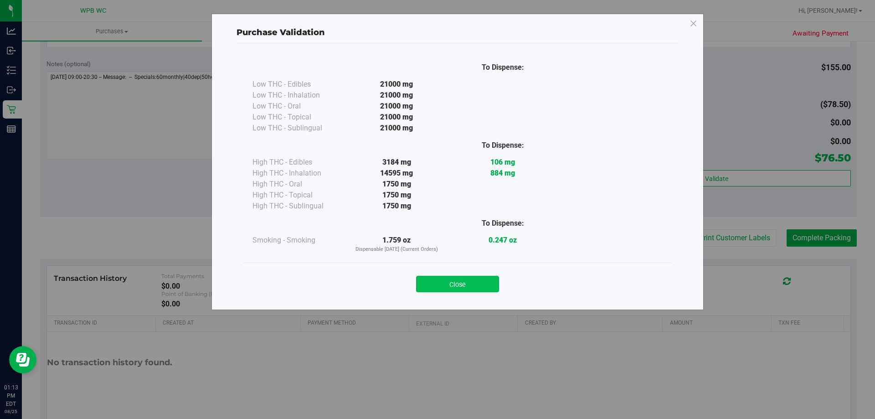
click at [441, 284] on button "Close" at bounding box center [457, 284] width 83 height 16
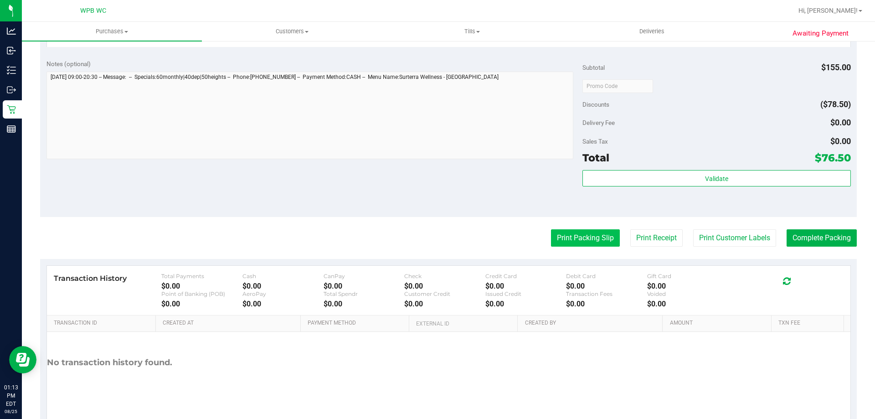
click at [551, 234] on button "Print Packing Slip" at bounding box center [585, 237] width 69 height 17
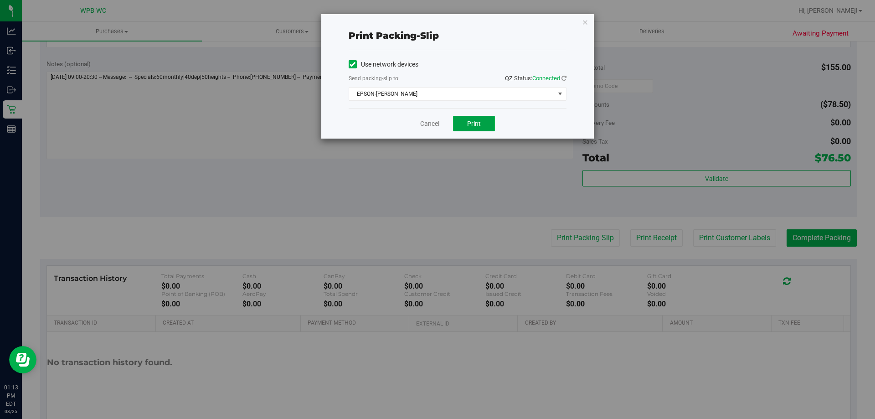
click at [474, 123] on span "Print" at bounding box center [474, 123] width 14 height 7
click at [437, 121] on link "Cancel" at bounding box center [429, 124] width 19 height 10
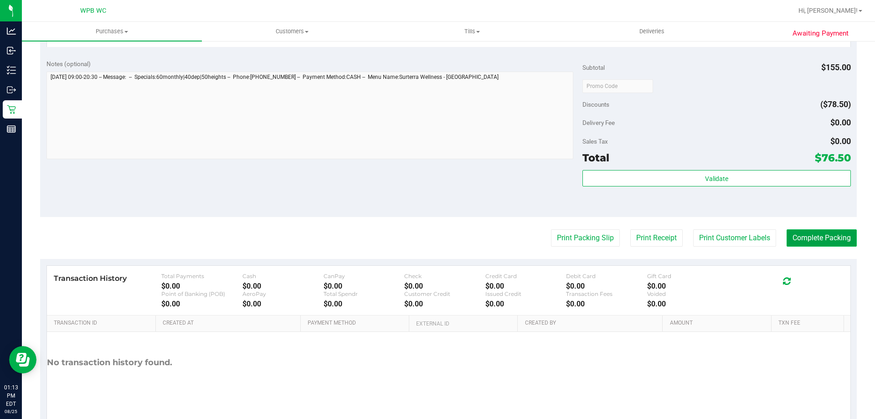
click at [808, 241] on button "Complete Packing" at bounding box center [821, 237] width 70 height 17
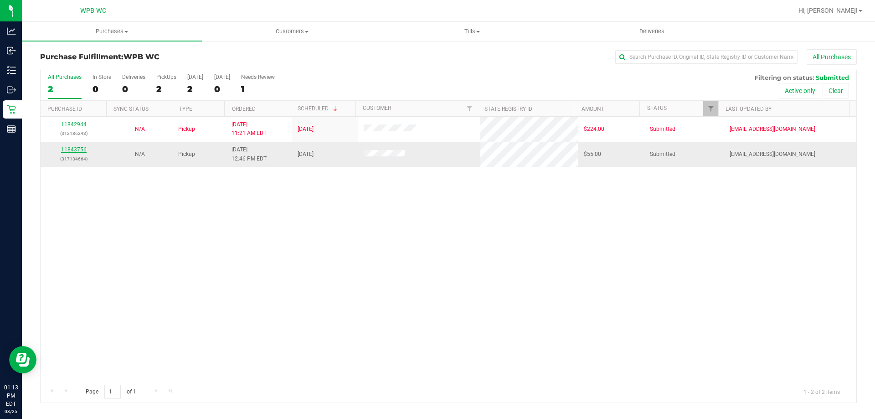
click at [78, 148] on link "11843756" at bounding box center [74, 149] width 26 height 6
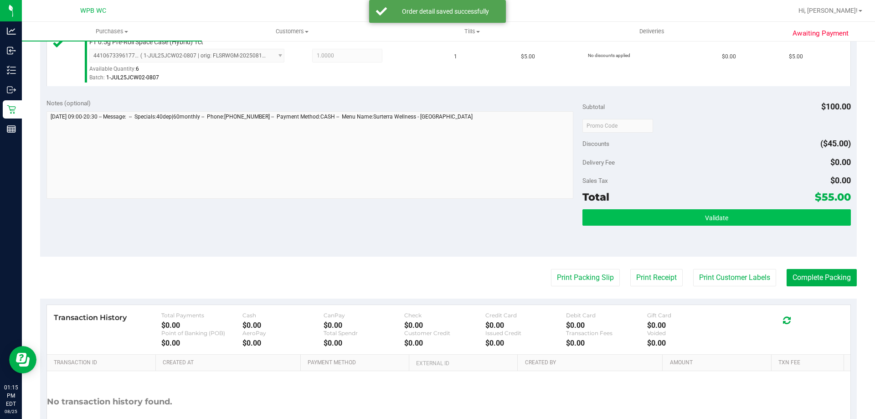
scroll to position [364, 0]
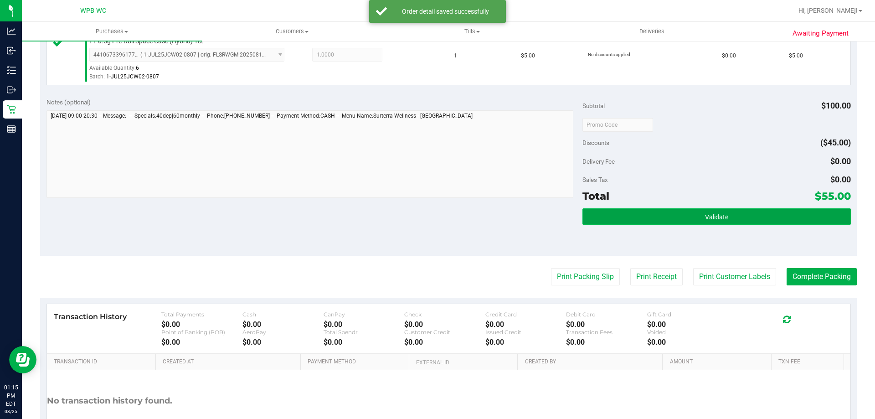
click at [615, 214] on button "Validate" at bounding box center [716, 216] width 268 height 16
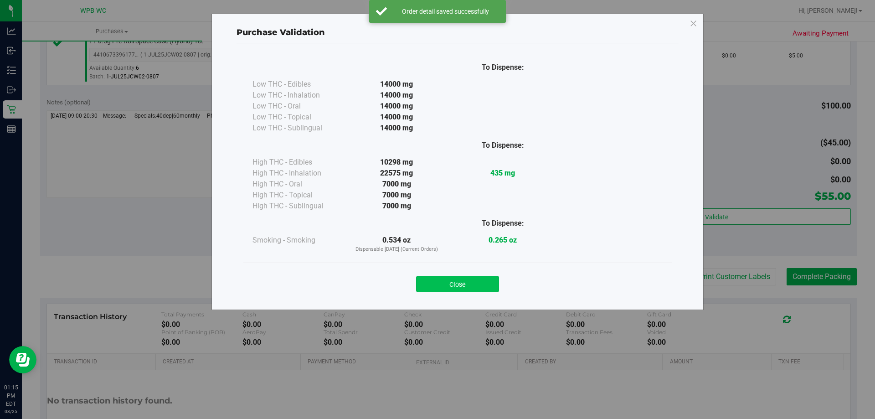
click at [471, 283] on button "Close" at bounding box center [457, 284] width 83 height 16
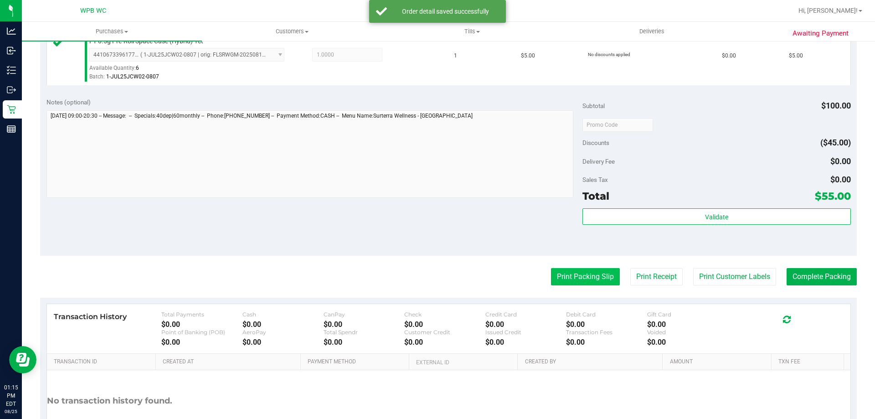
click at [556, 269] on button "Print Packing Slip" at bounding box center [585, 276] width 69 height 17
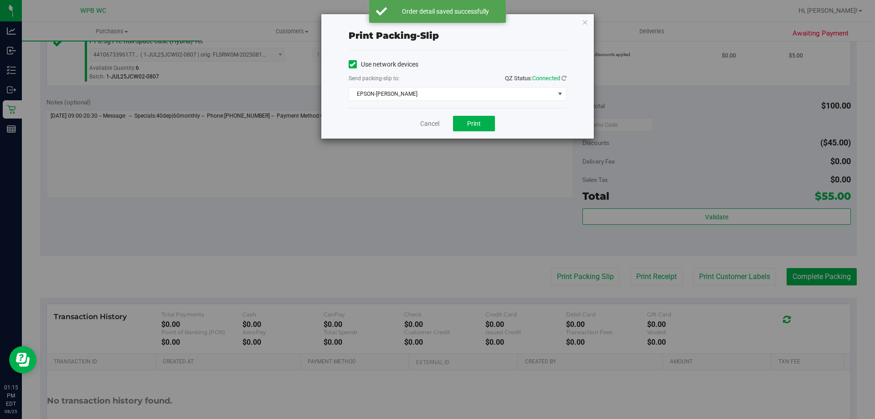
click at [478, 115] on div "Cancel Print" at bounding box center [457, 123] width 218 height 31
click at [480, 119] on button "Print" at bounding box center [474, 123] width 42 height 15
click at [417, 121] on div "Cancel Print" at bounding box center [457, 123] width 218 height 31
click at [427, 121] on link "Cancel" at bounding box center [429, 124] width 19 height 10
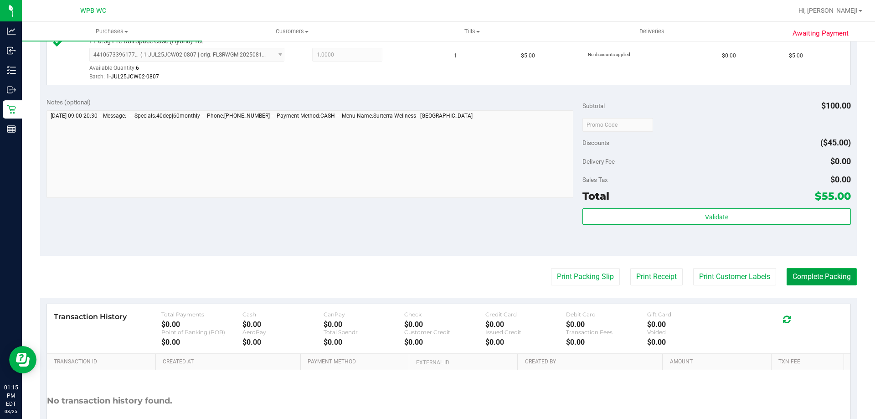
click at [844, 278] on button "Complete Packing" at bounding box center [821, 276] width 70 height 17
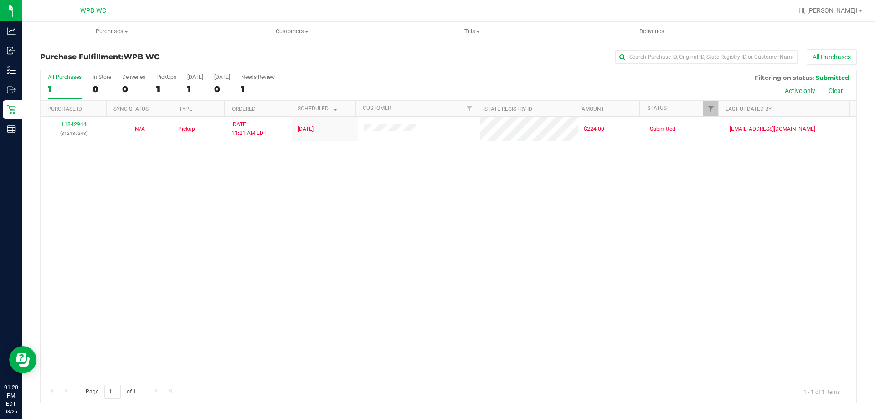
click at [49, 88] on div "1" at bounding box center [65, 89] width 34 height 10
click at [0, 0] on input "All Purchases 1" at bounding box center [0, 0] width 0 height 0
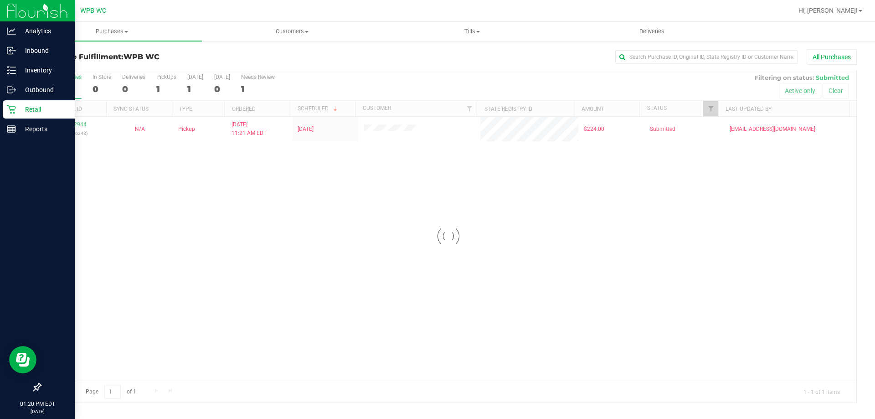
click at [5, 109] on div "Retail" at bounding box center [39, 109] width 72 height 18
